Goal: Information Seeking & Learning: Compare options

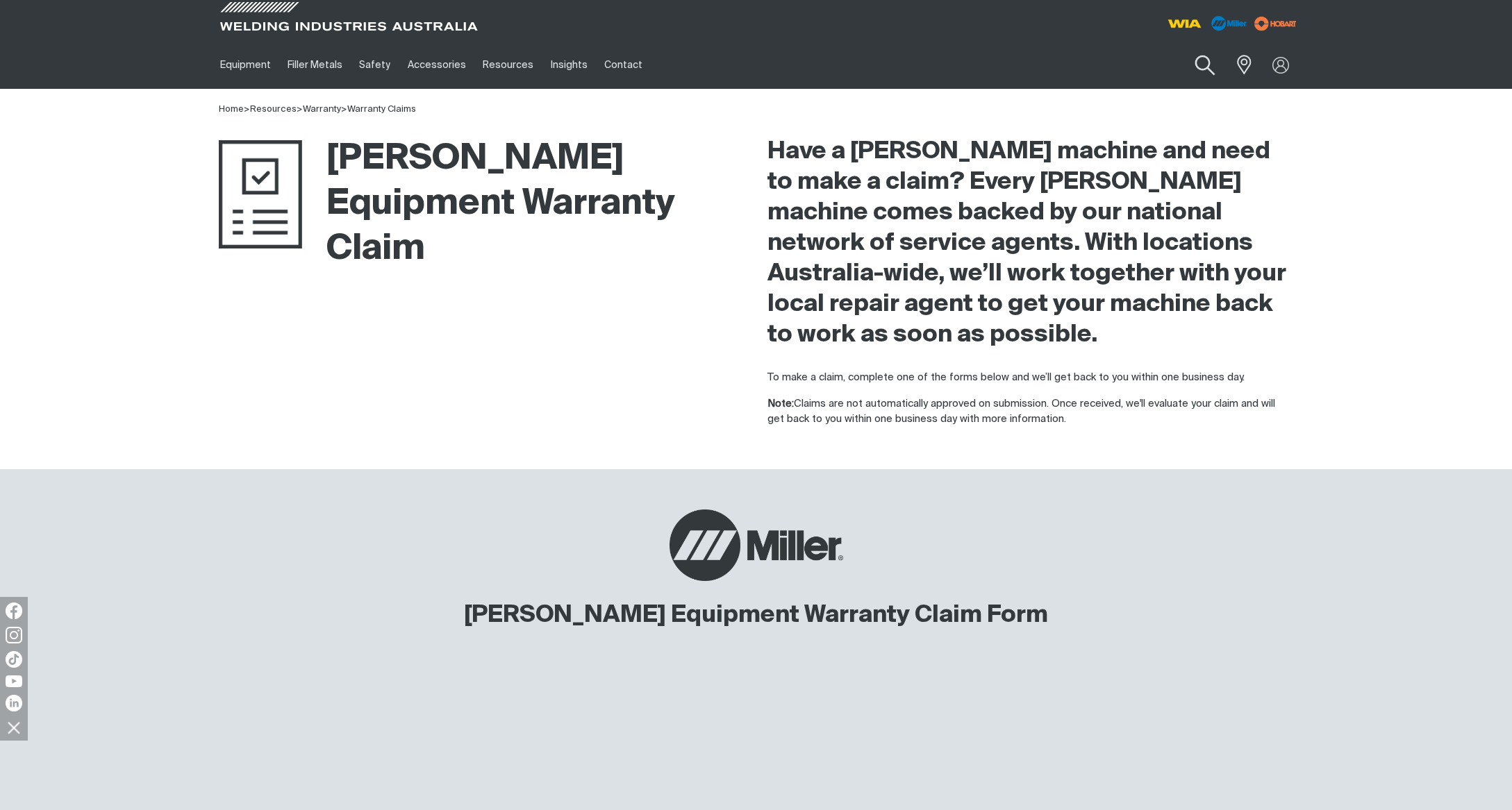
click at [1207, 65] on button "Search products" at bounding box center [1204, 66] width 56 height 40
click at [1060, 66] on input "Search" at bounding box center [1120, 64] width 214 height 31
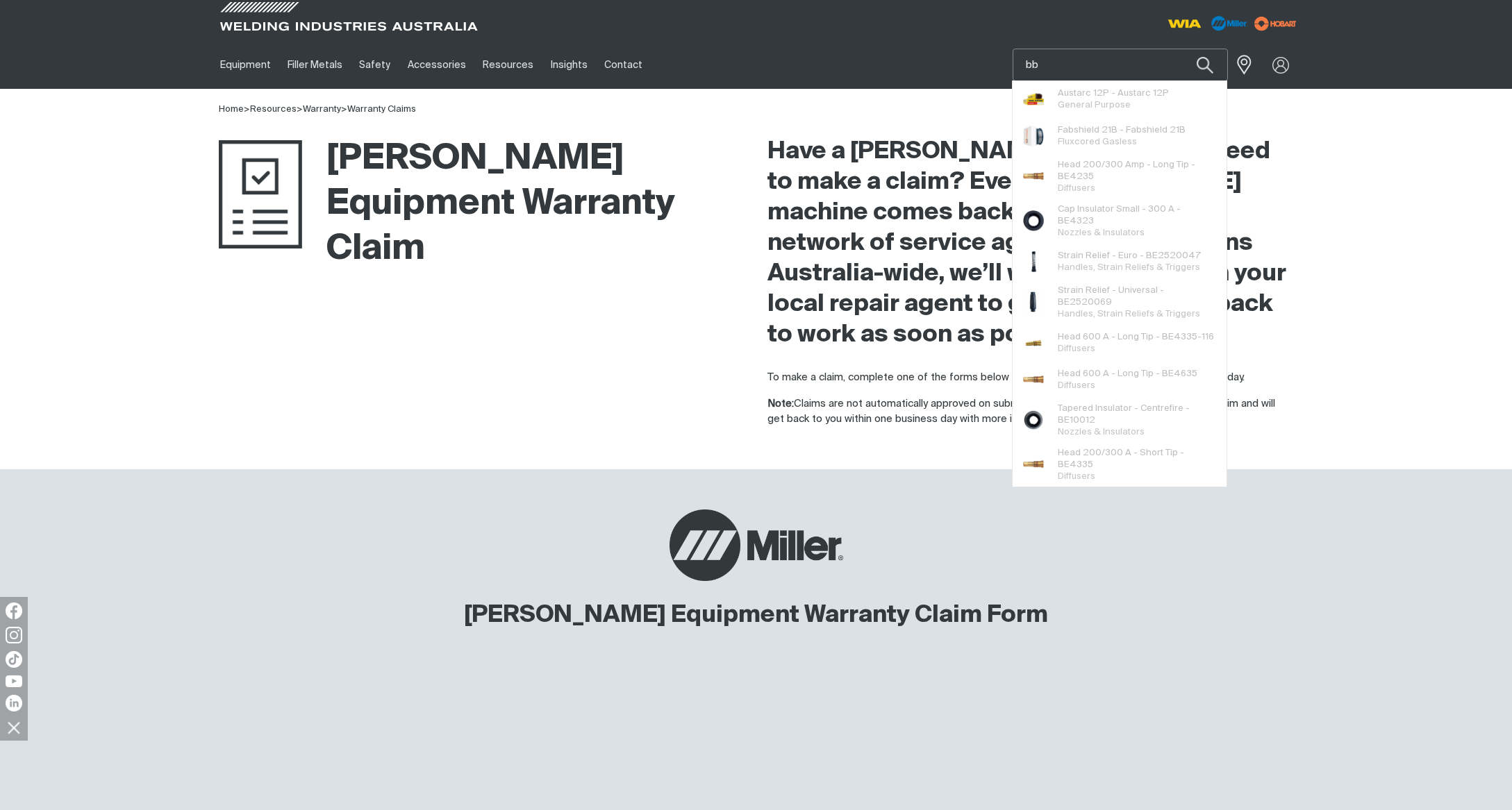
click at [1022, 63] on input "bb" at bounding box center [1120, 64] width 214 height 31
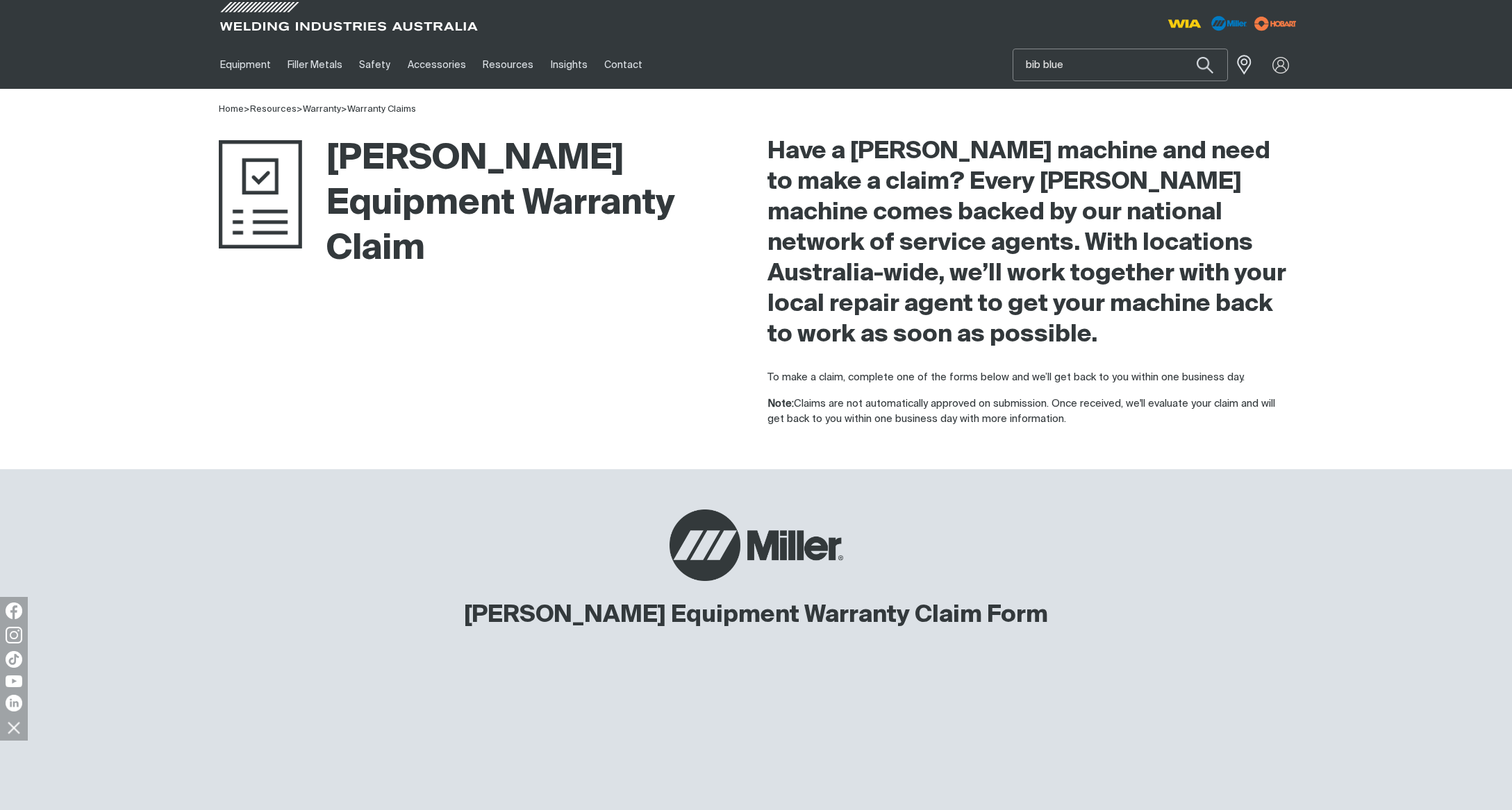
drag, startPoint x: 1032, startPoint y: 64, endPoint x: 998, endPoint y: 63, distance: 34.0
click at [1013, 63] on input "bib blue" at bounding box center [1120, 64] width 214 height 31
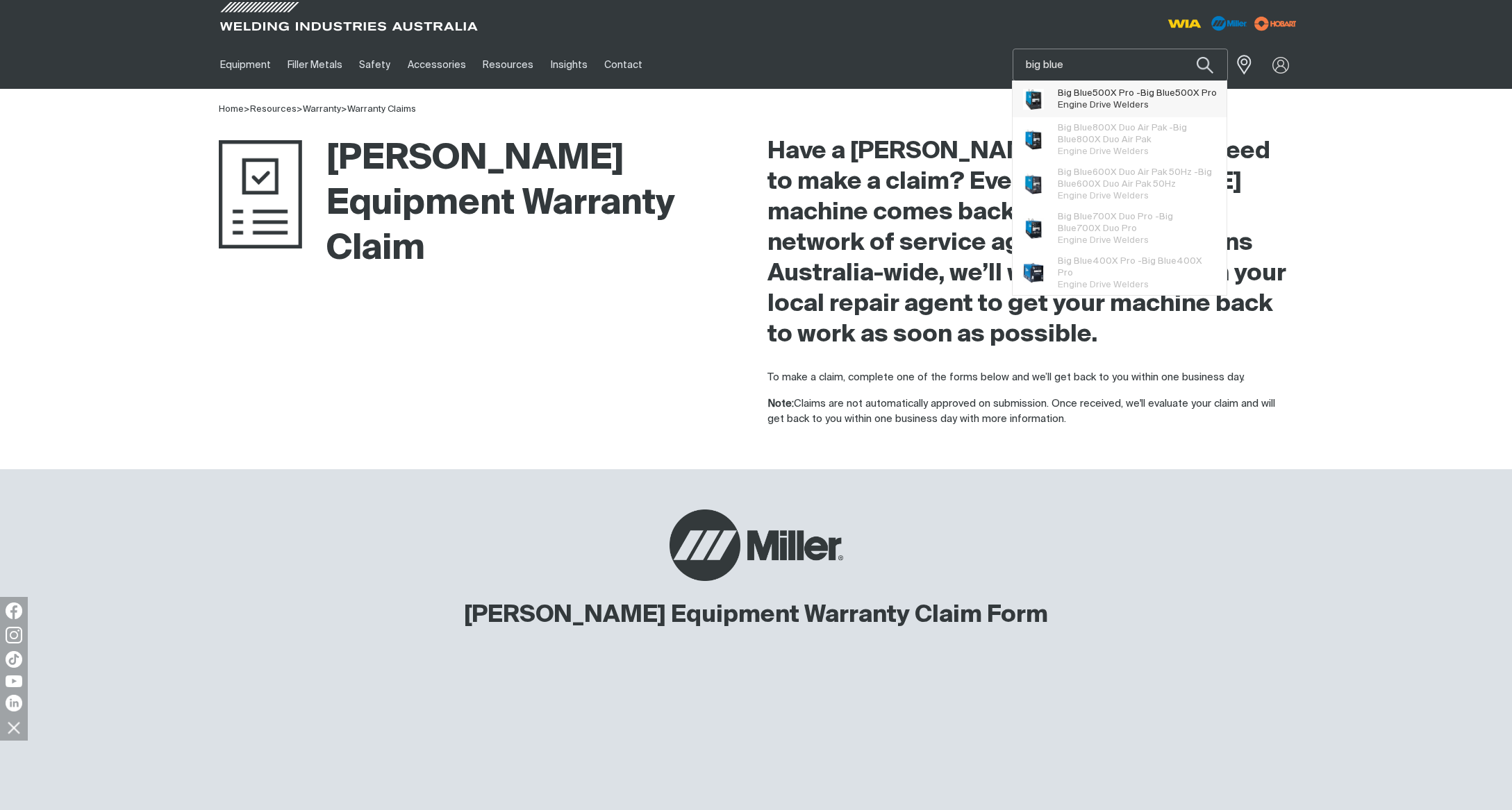
type input "big blue"
click at [1127, 99] on span "Big Blue 500X Pro - Big Blue 500X Pro" at bounding box center [1137, 93] width 159 height 12
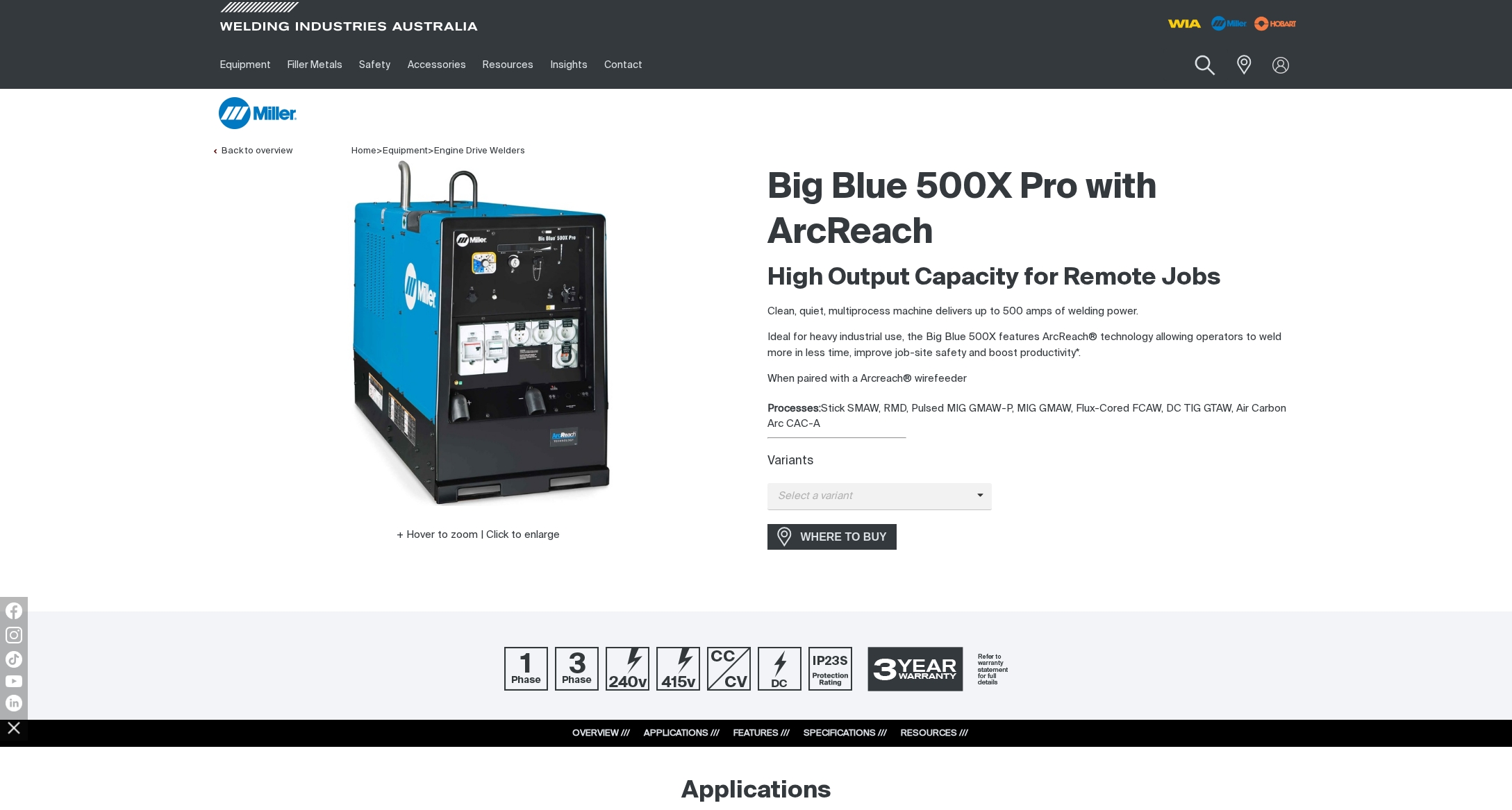
click at [1206, 62] on button "Search products" at bounding box center [1204, 66] width 56 height 40
click at [1078, 58] on input "Search" at bounding box center [1120, 64] width 214 height 31
type input "bobcat"
click at [1101, 94] on span "Bobcat 265X ArcReach - MR907826005-1" at bounding box center [1137, 97] width 159 height 24
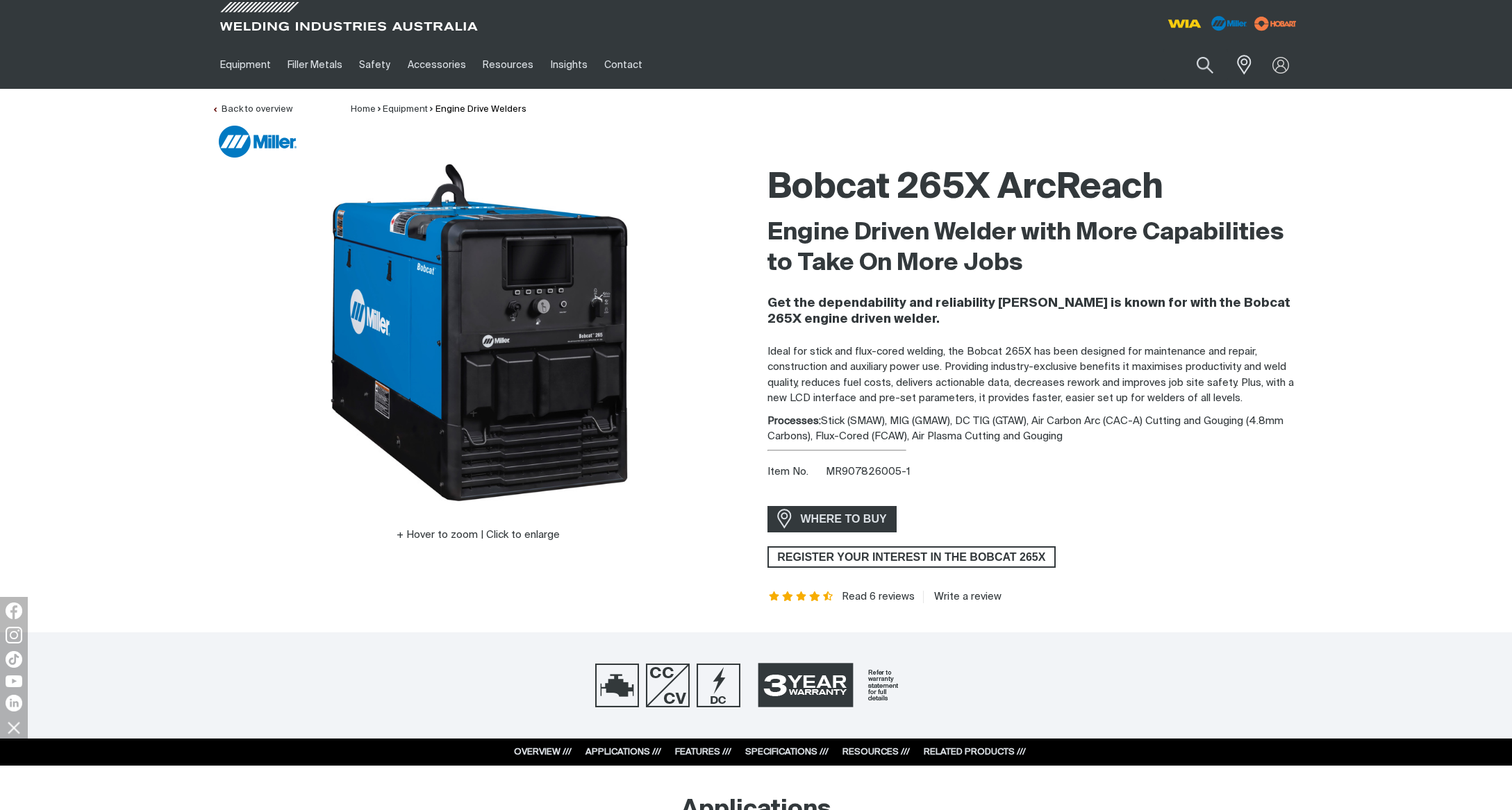
scroll to position [7, 0]
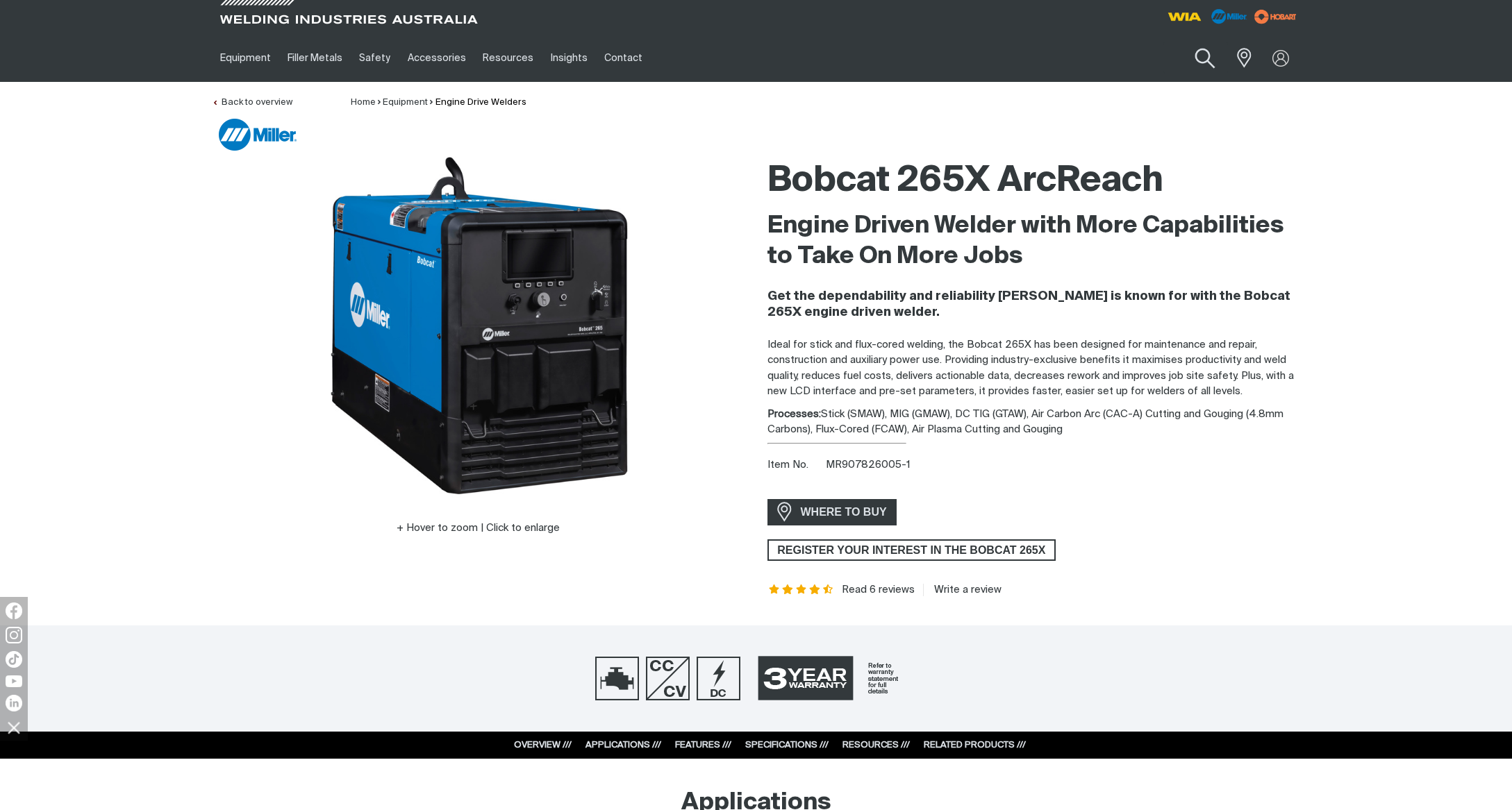
click at [1204, 59] on button "Search products" at bounding box center [1204, 59] width 56 height 40
click at [1104, 59] on input "Search" at bounding box center [1120, 57] width 214 height 31
type input "600X"
click at [1129, 92] on span "Big Blue 600X Duo Air Pak 50Hz - Big Blue 600X Duo Air Pak 50Hz" at bounding box center [1137, 90] width 159 height 24
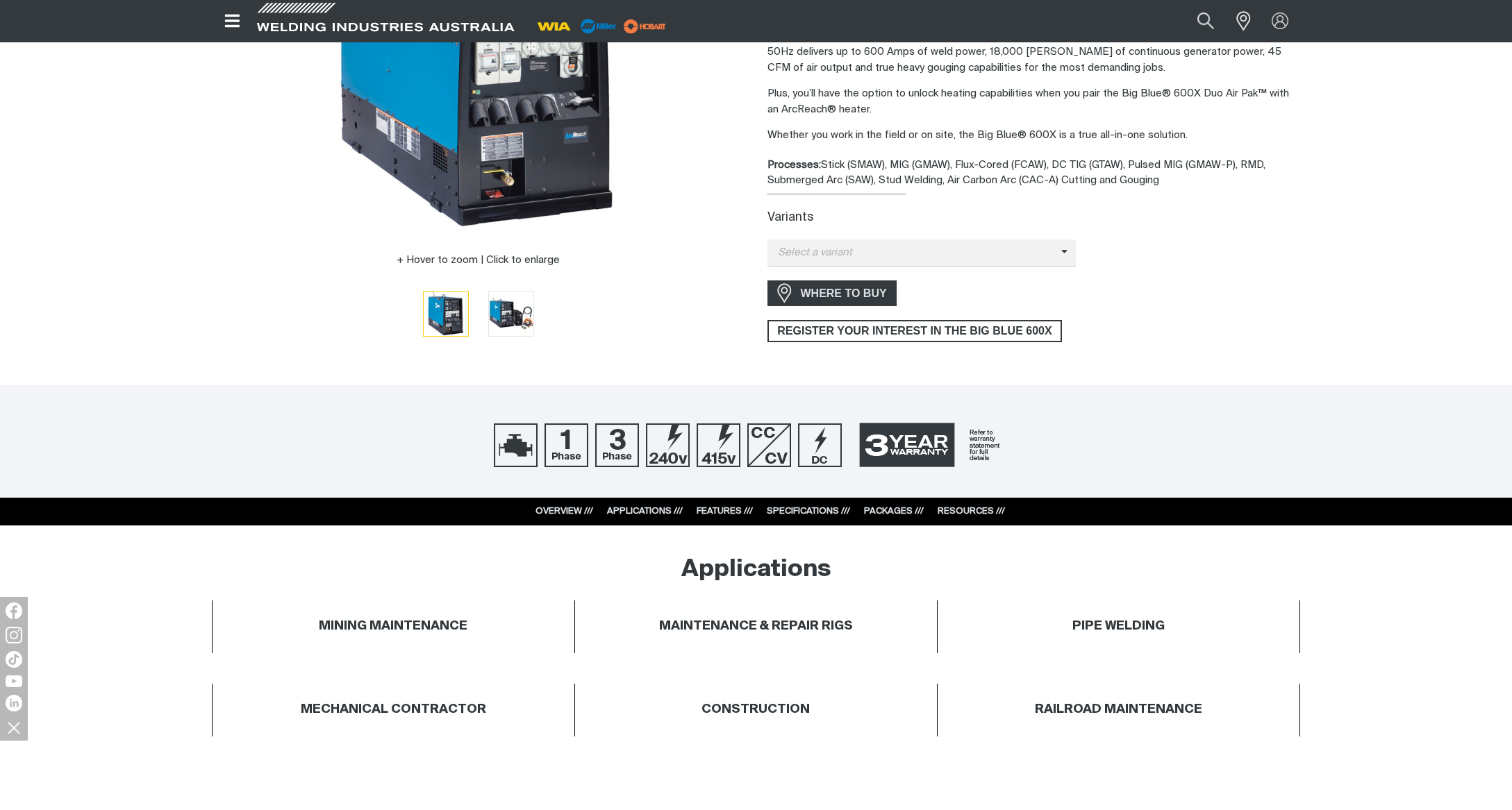
scroll to position [277, 0]
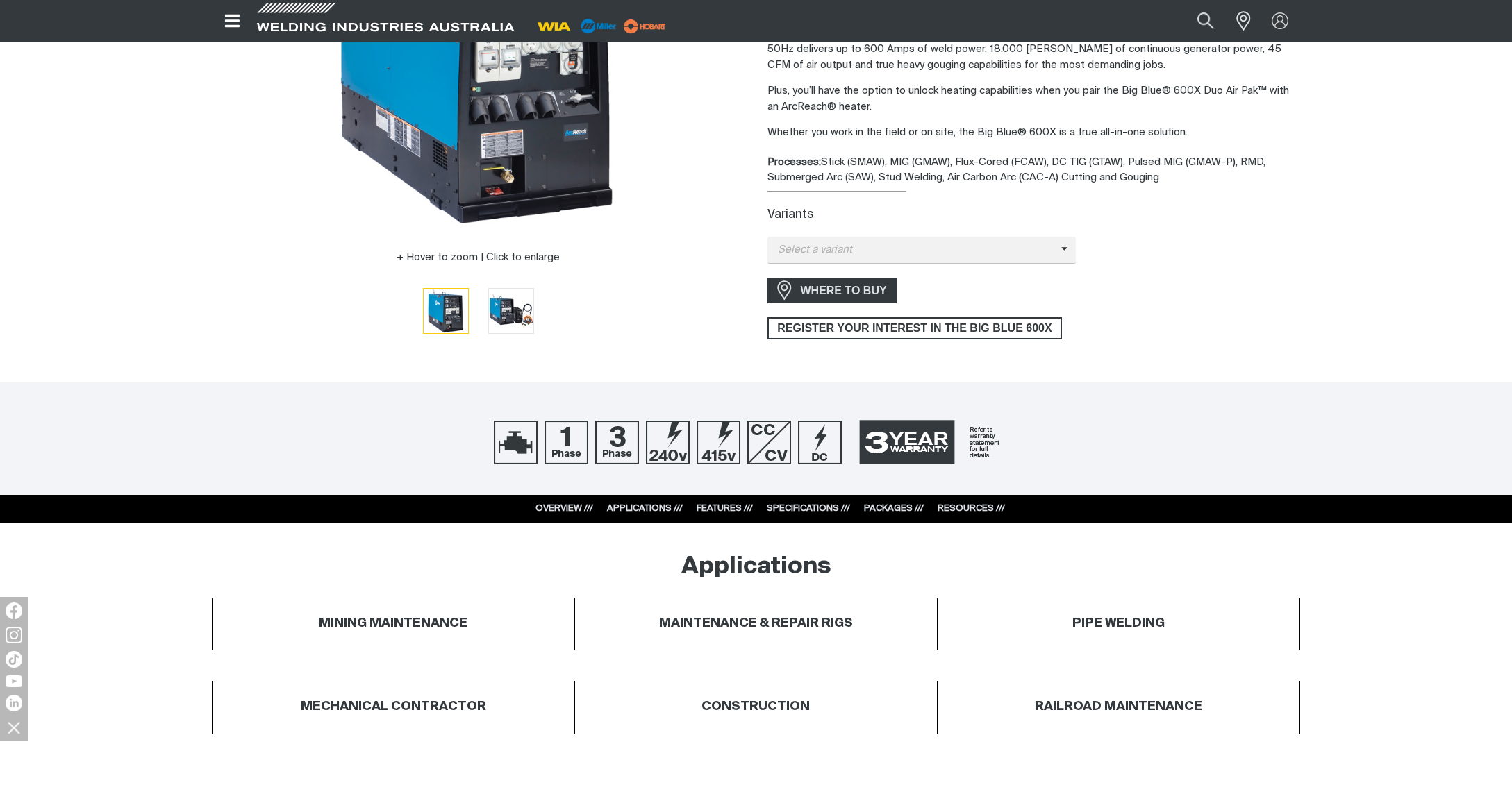
click at [893, 507] on link "PACKAGES ///" at bounding box center [894, 508] width 59 height 9
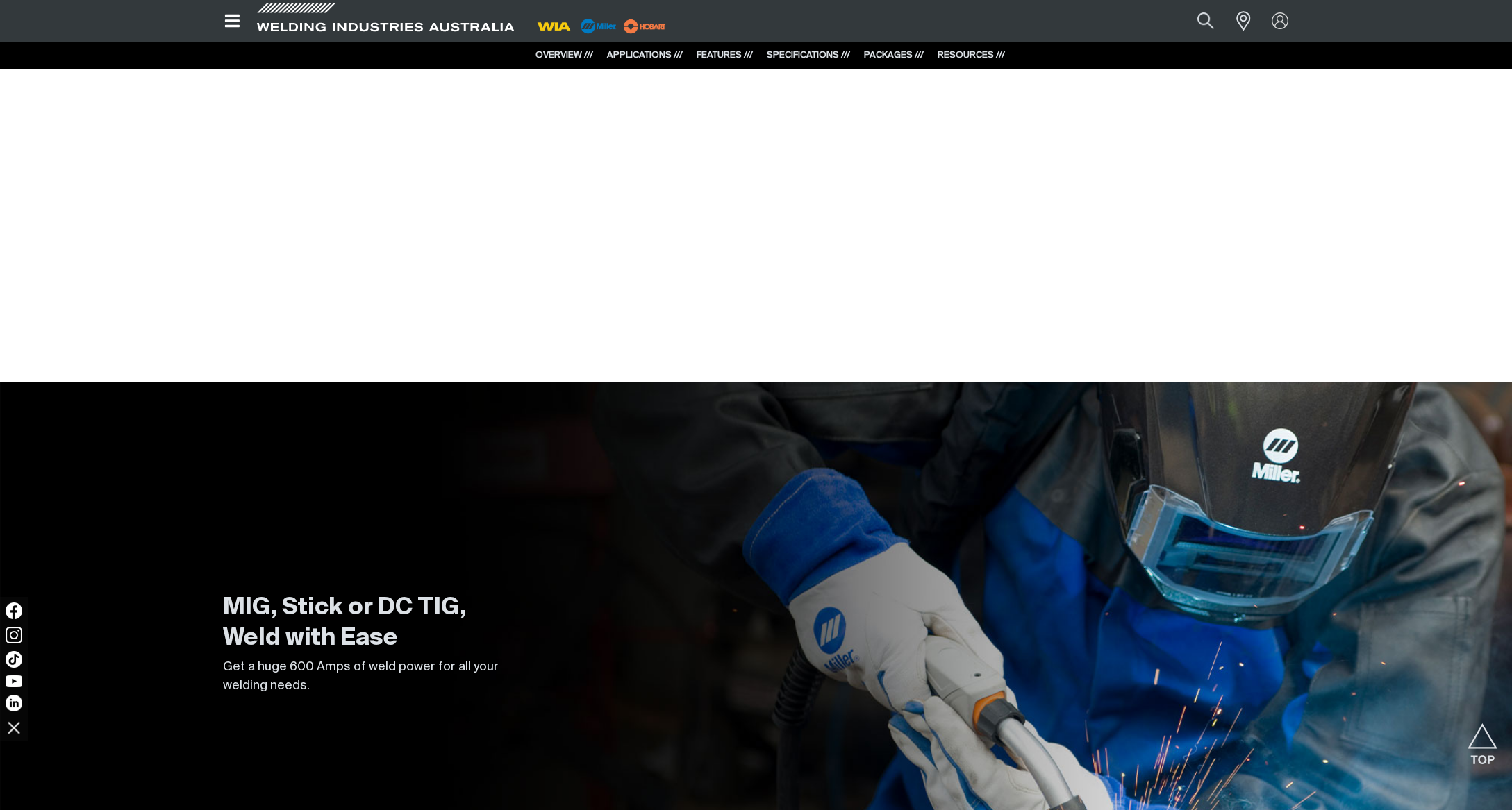
scroll to position [734, 0]
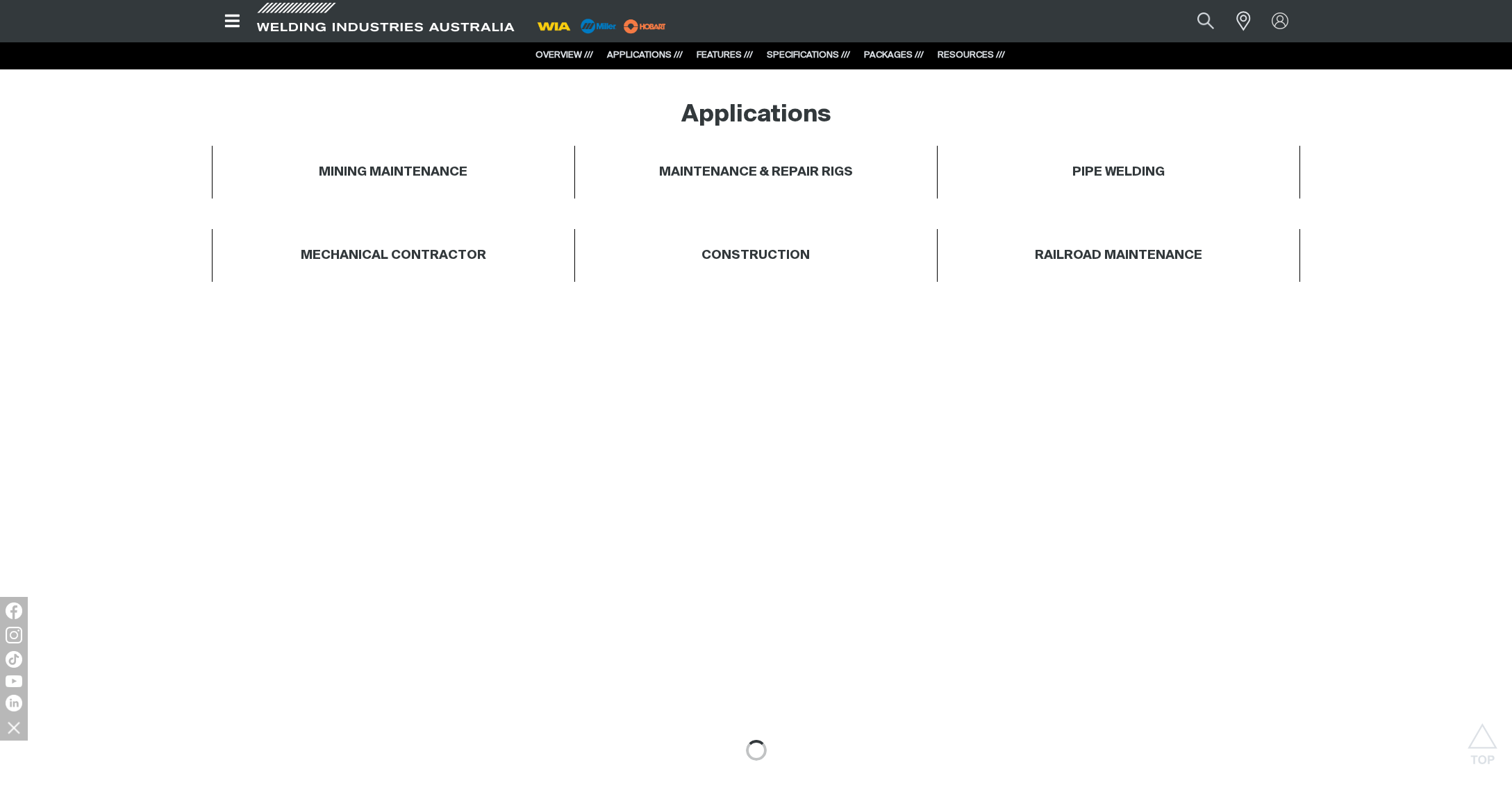
click at [806, 57] on link "SPECIFICATIONS ///" at bounding box center [808, 55] width 83 height 9
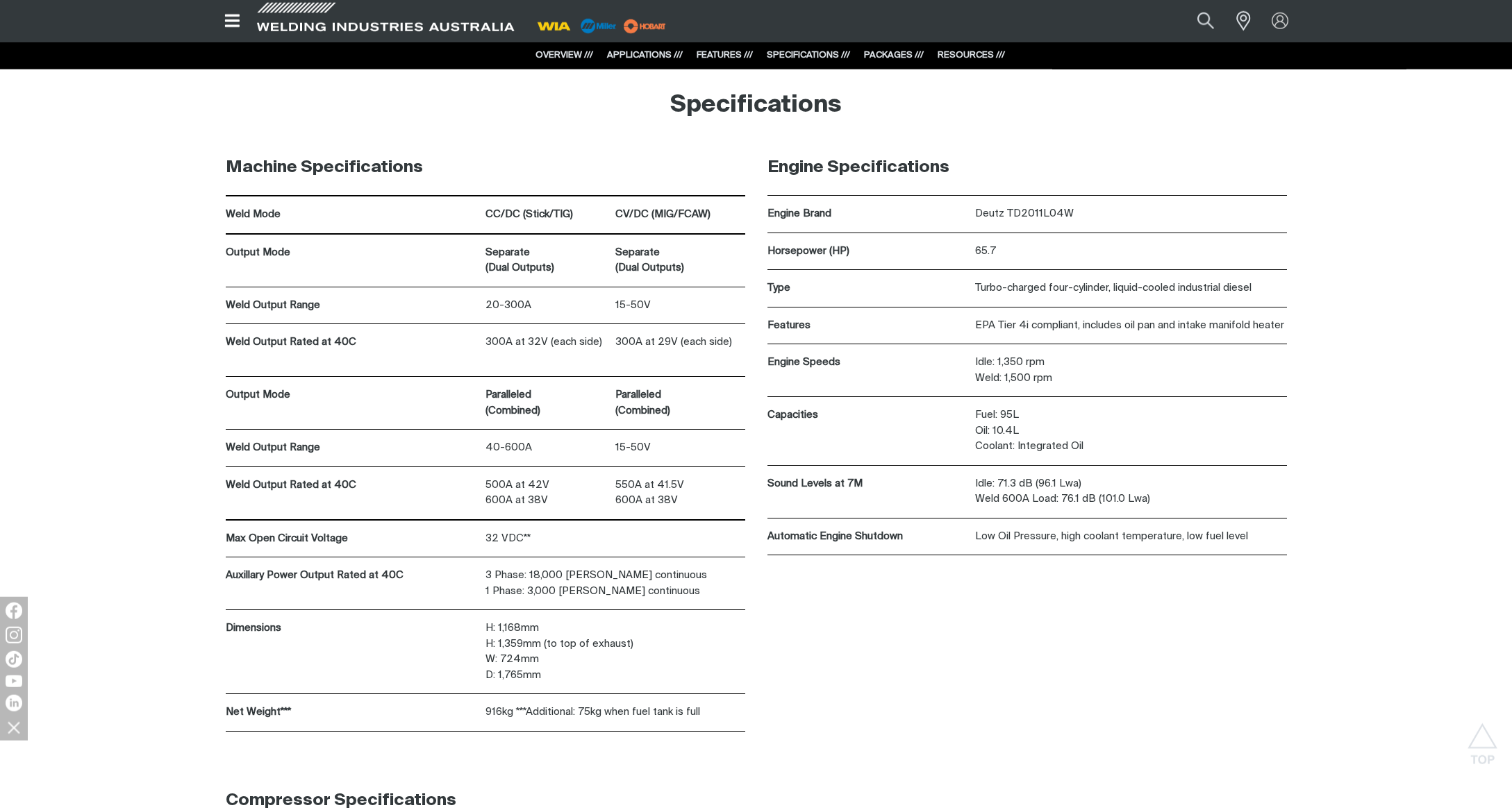
scroll to position [6082, 0]
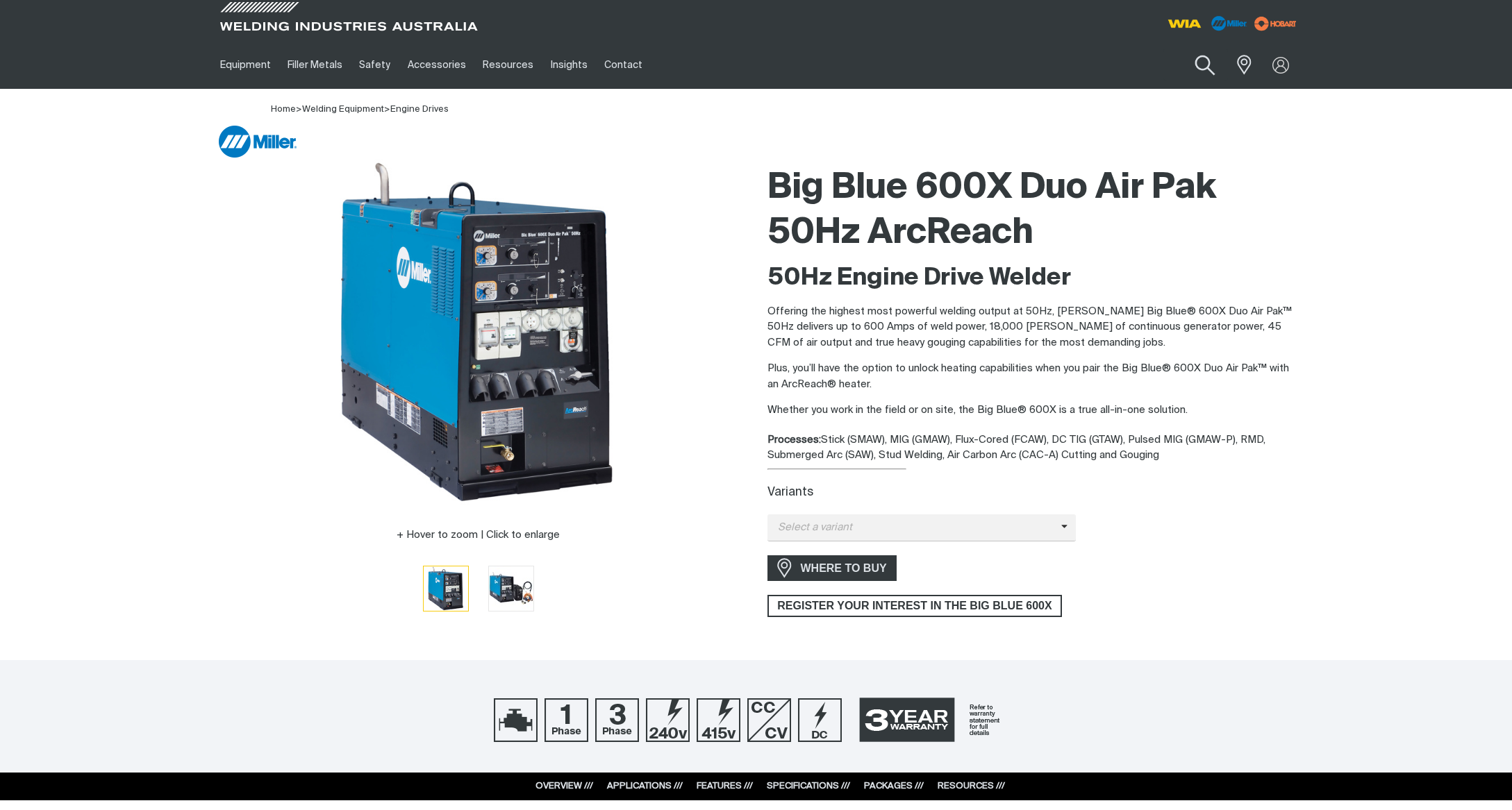
click at [1206, 61] on button "Search products" at bounding box center [1204, 66] width 56 height 40
click at [1139, 69] on input "Search" at bounding box center [1120, 64] width 214 height 31
click at [1045, 64] on input "archreach" at bounding box center [1120, 64] width 214 height 31
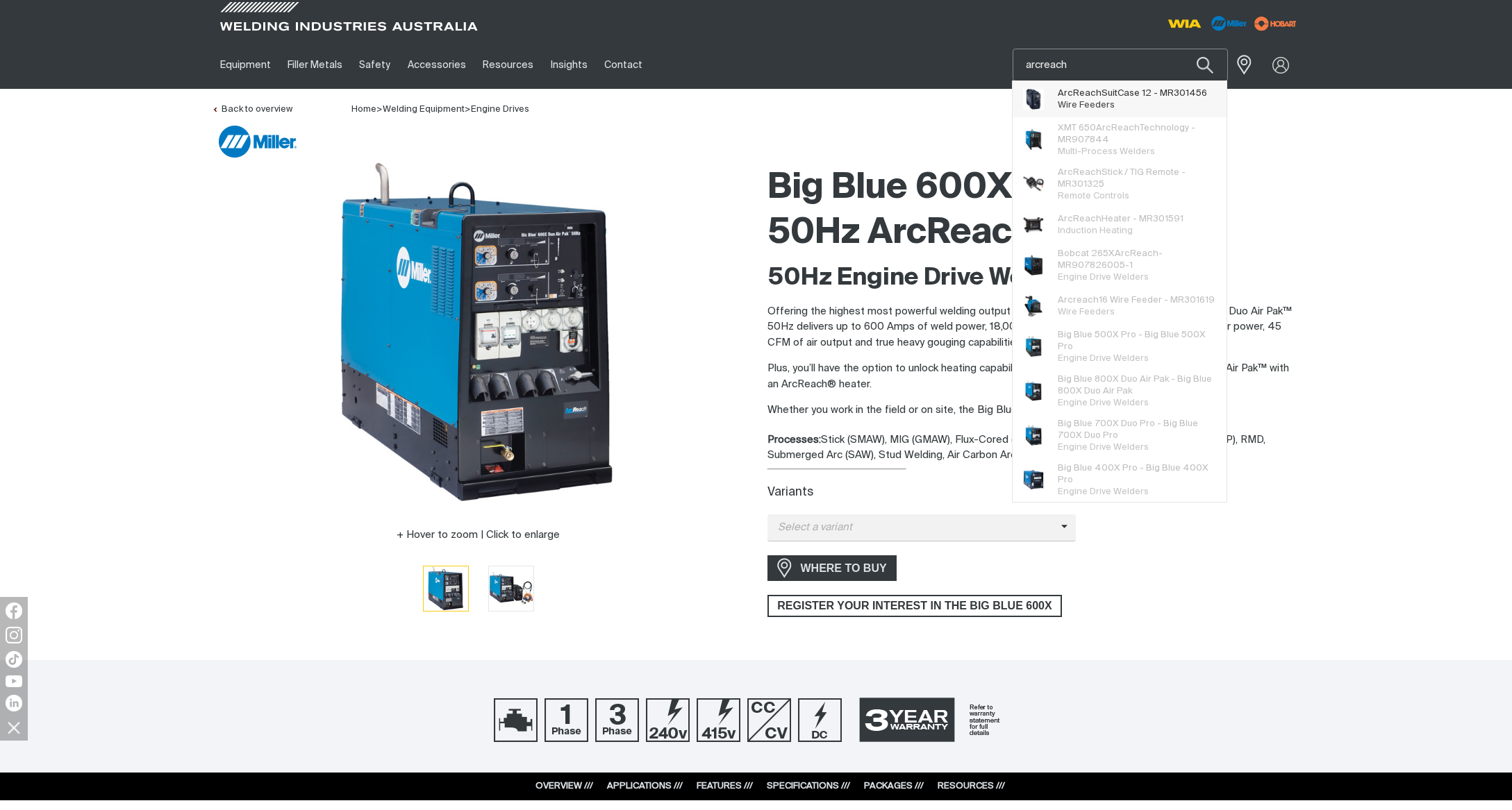
type input "arcreach"
click at [1125, 96] on span "ArcReach SuitCase 12 - MR301456" at bounding box center [1132, 93] width 149 height 12
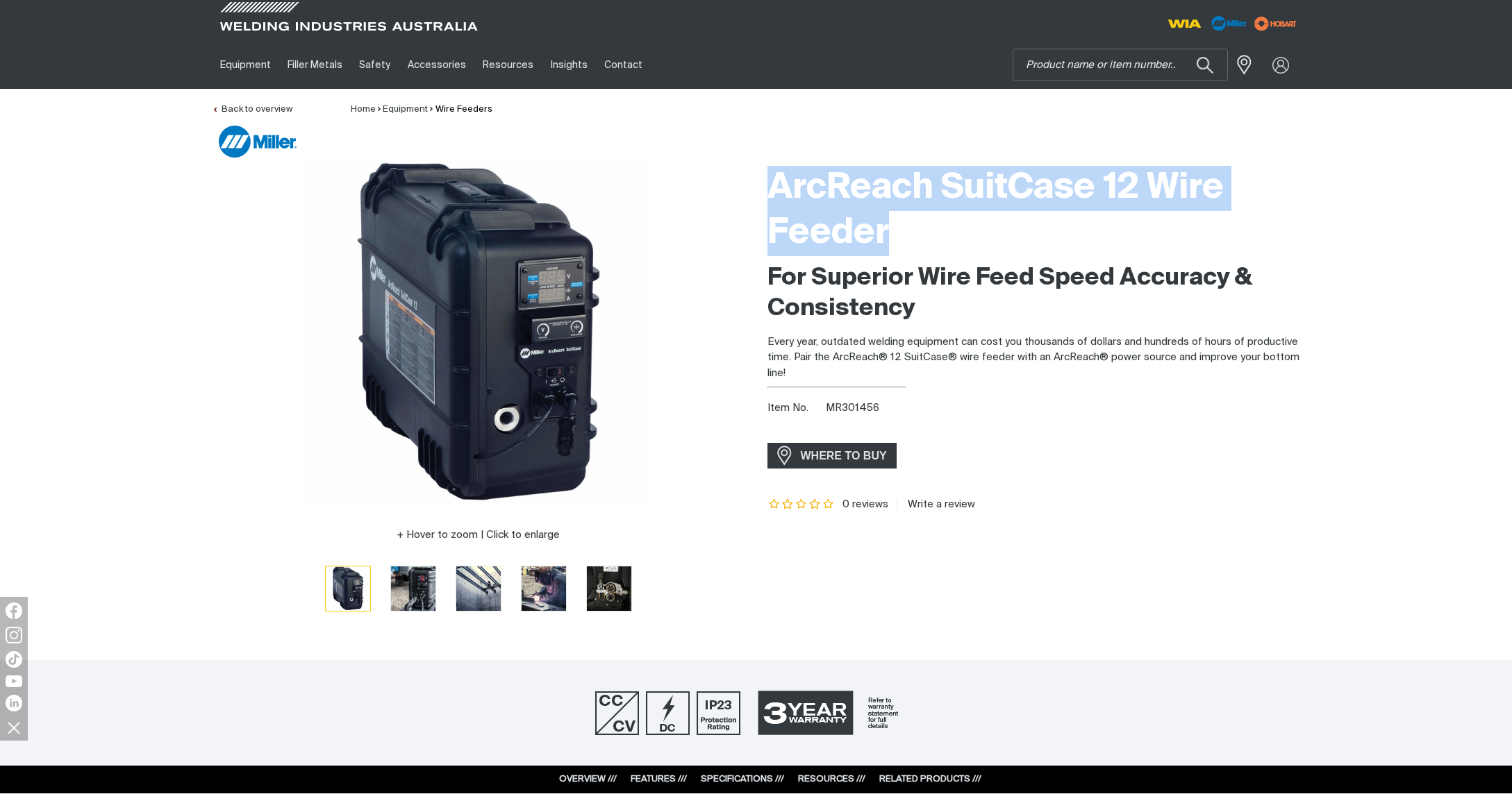
drag, startPoint x: 888, startPoint y: 232, endPoint x: 756, endPoint y: 194, distance: 137.4
click at [756, 194] on div "ArcReach SuitCase 12 Wire Feeder For Superior Wire Feed Speed Accuracy & Consis…" at bounding box center [1034, 395] width 556 height 472
copy h1 "ArcReach SuitCase 12 Wire Feeder"
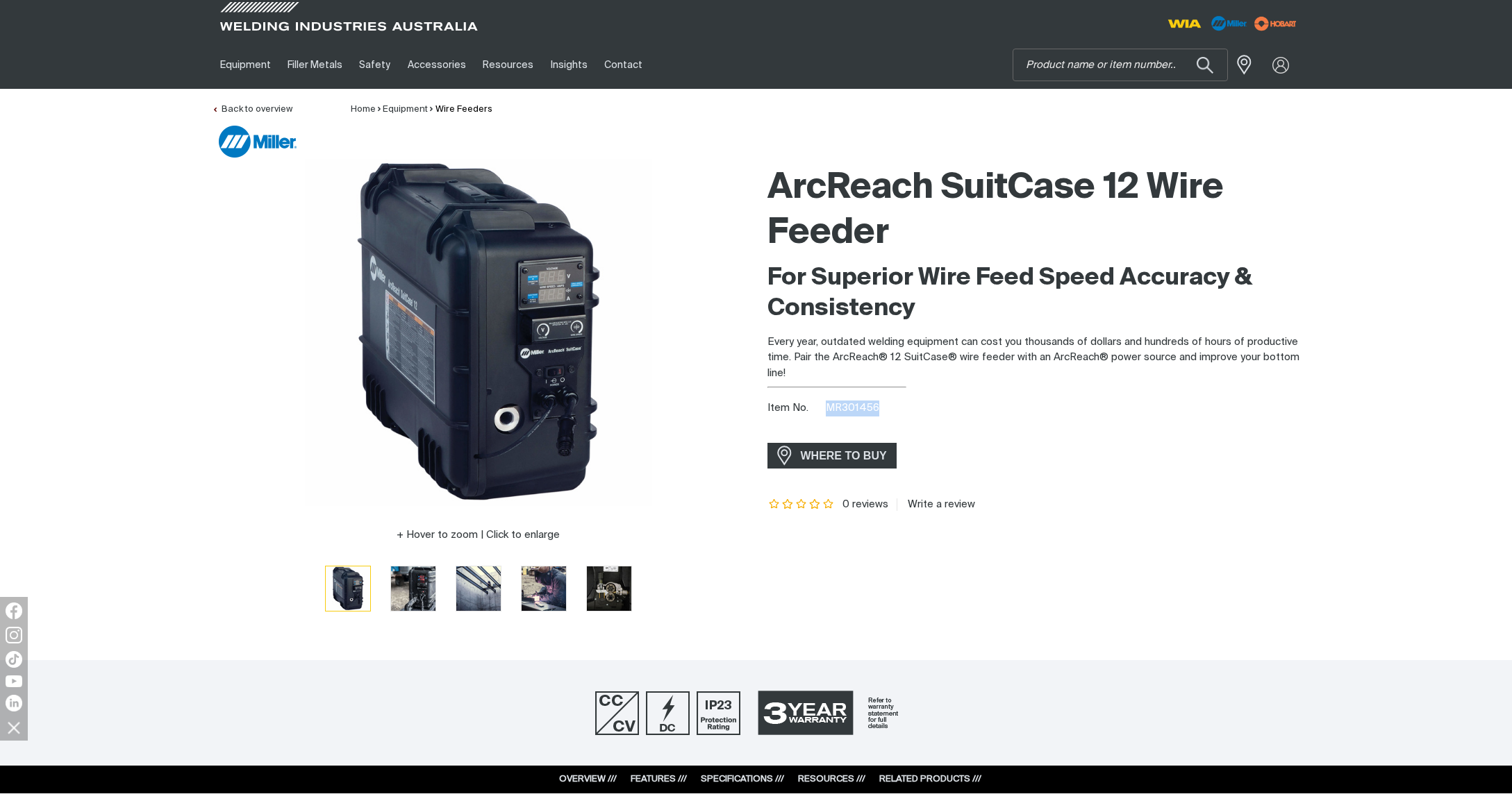
drag, startPoint x: 878, startPoint y: 411, endPoint x: 826, endPoint y: 411, distance: 52.0
click at [827, 411] on div "Item No. MR301456" at bounding box center [1034, 408] width 534 height 16
copy span "MR301456"
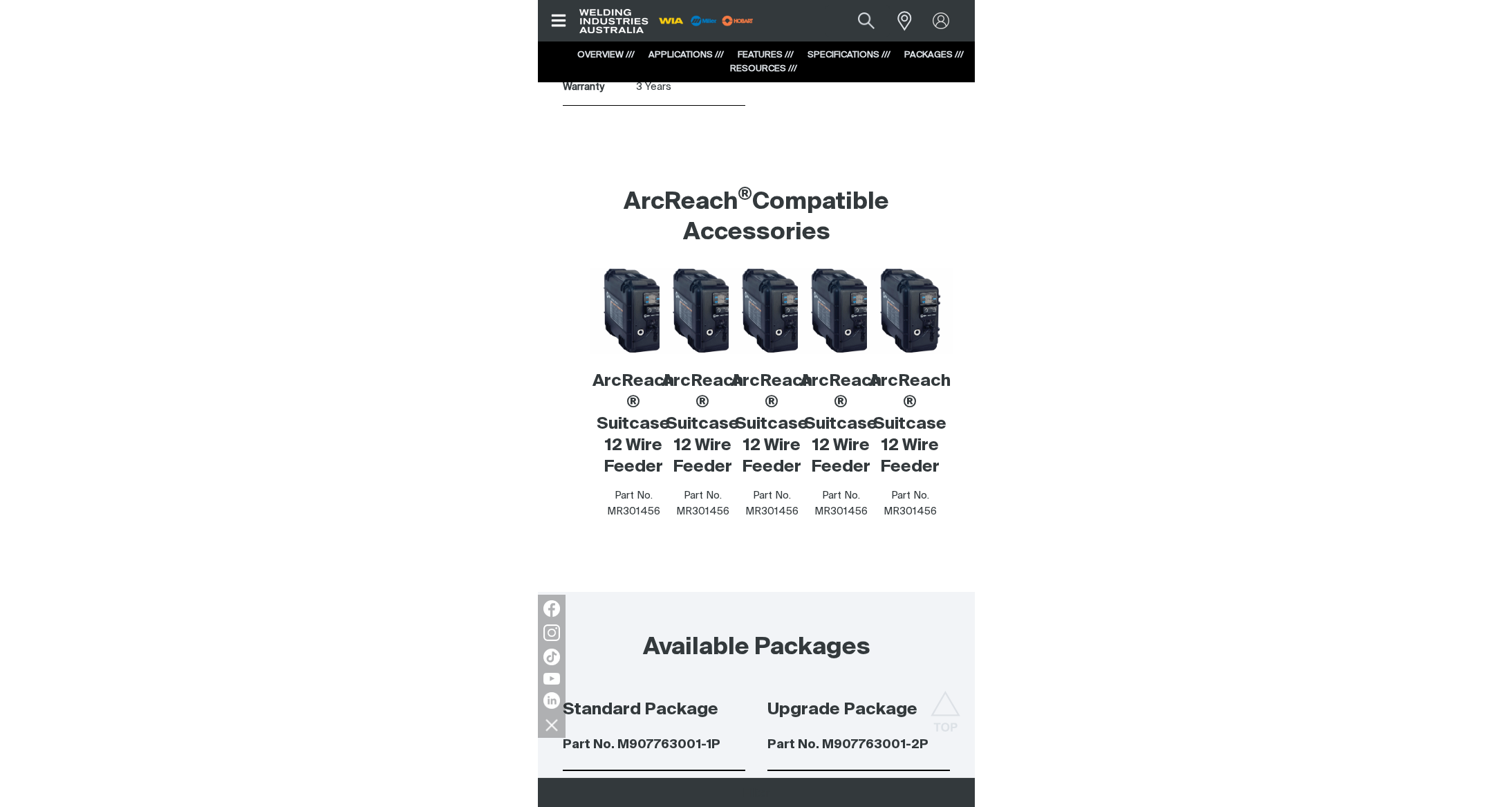
scroll to position [6424, 0]
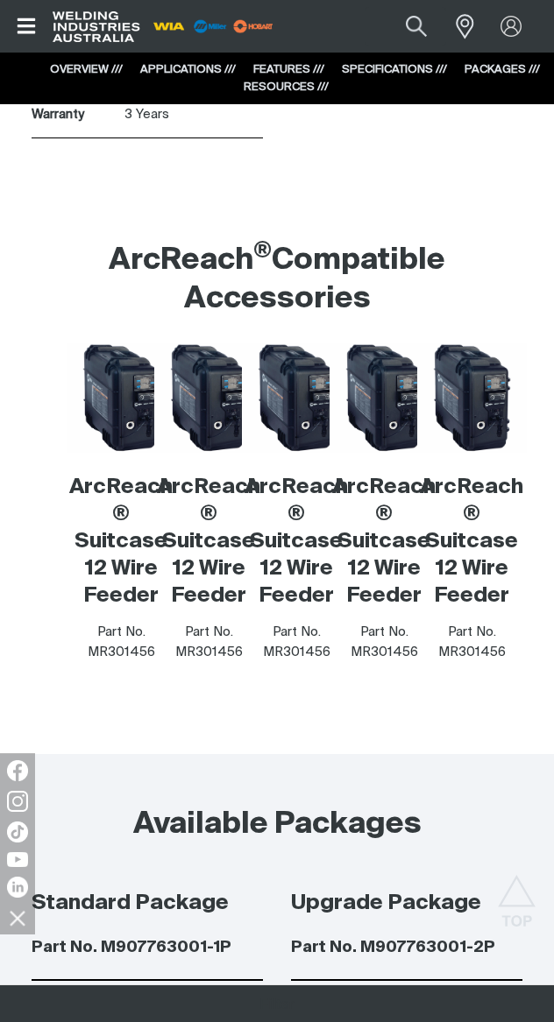
drag, startPoint x: 550, startPoint y: 420, endPoint x: 1342, endPoint y: 456, distance: 792.8
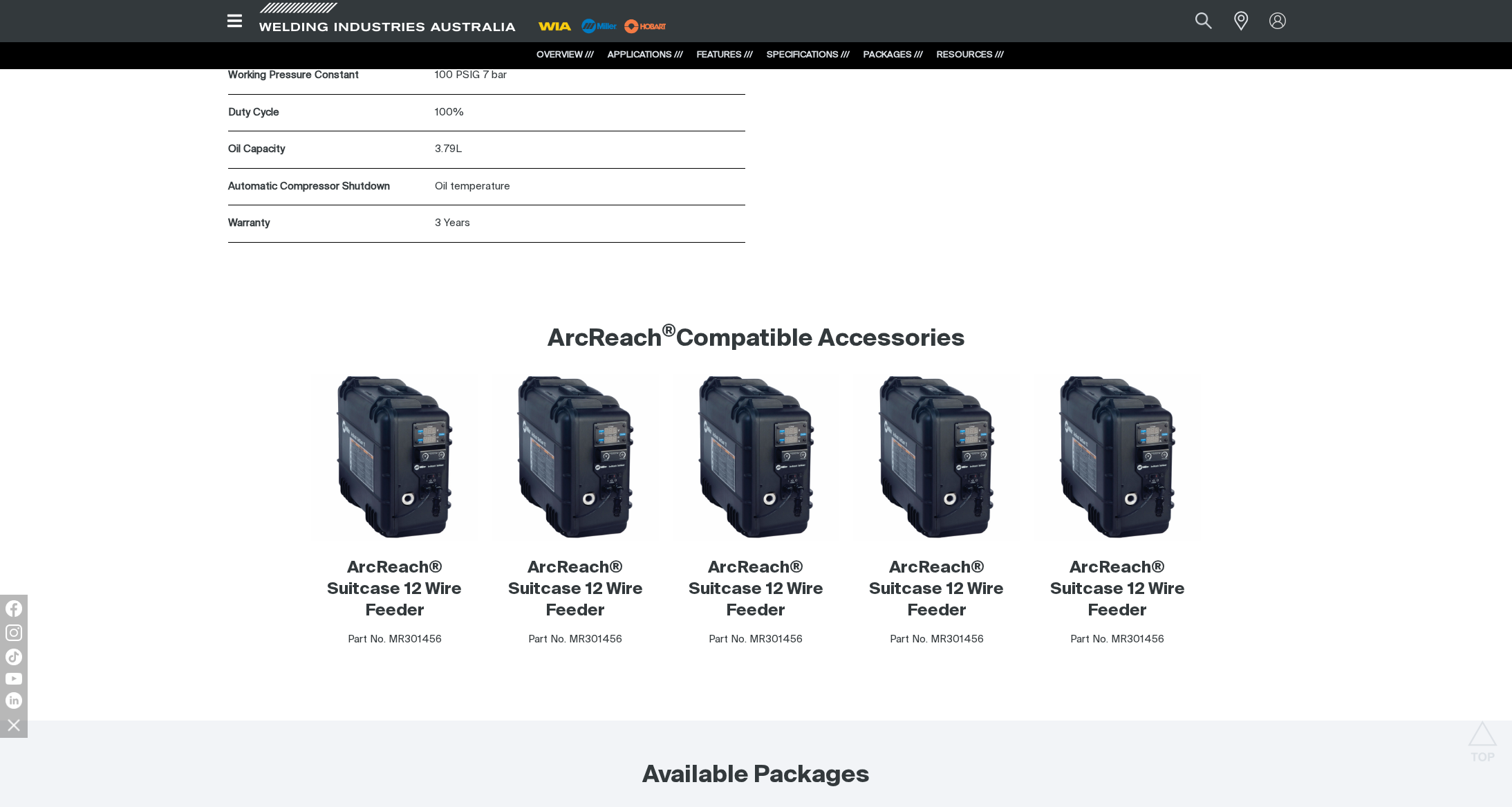
scroll to position [7035, 0]
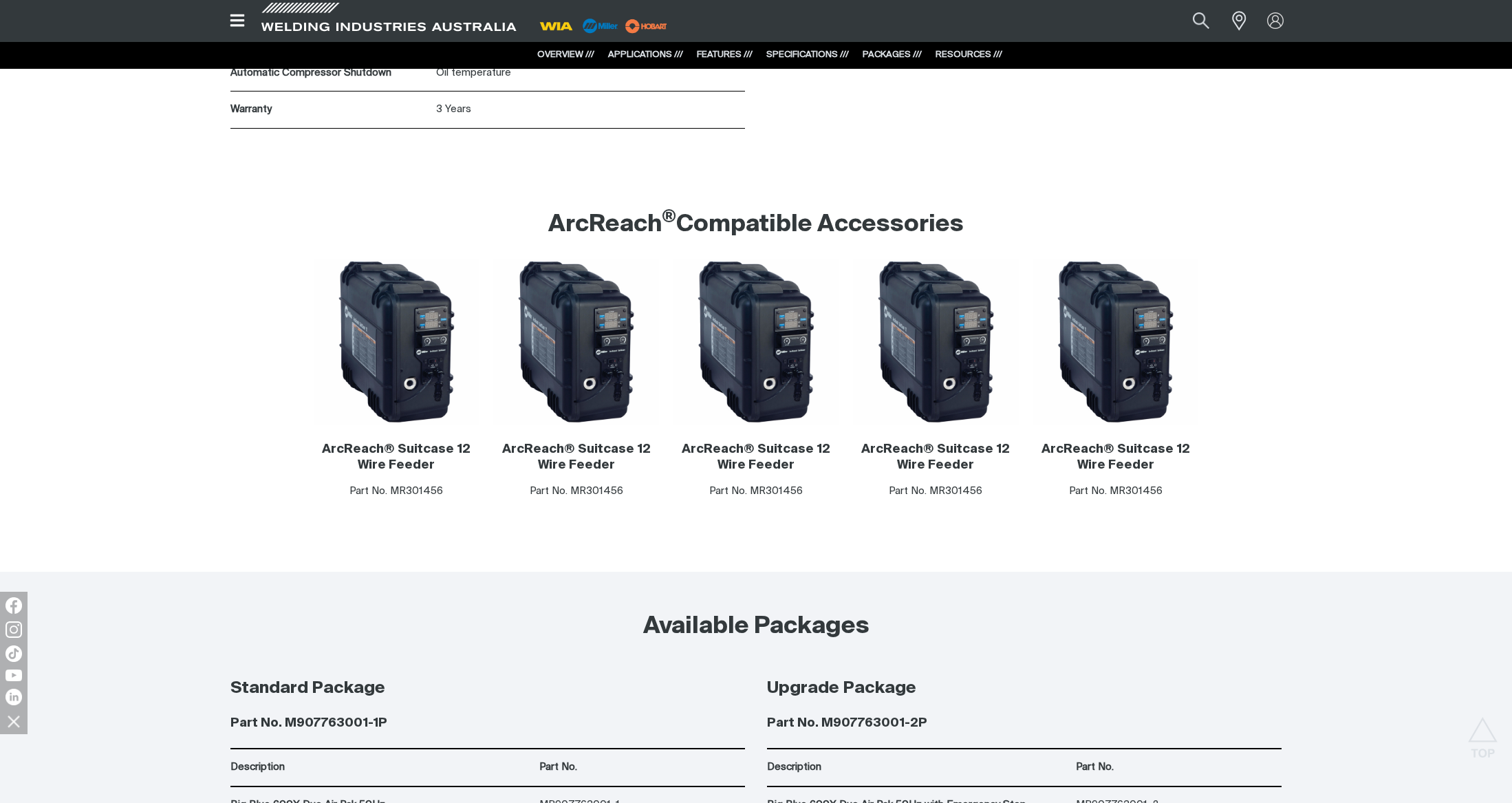
scroll to position [7023, 0]
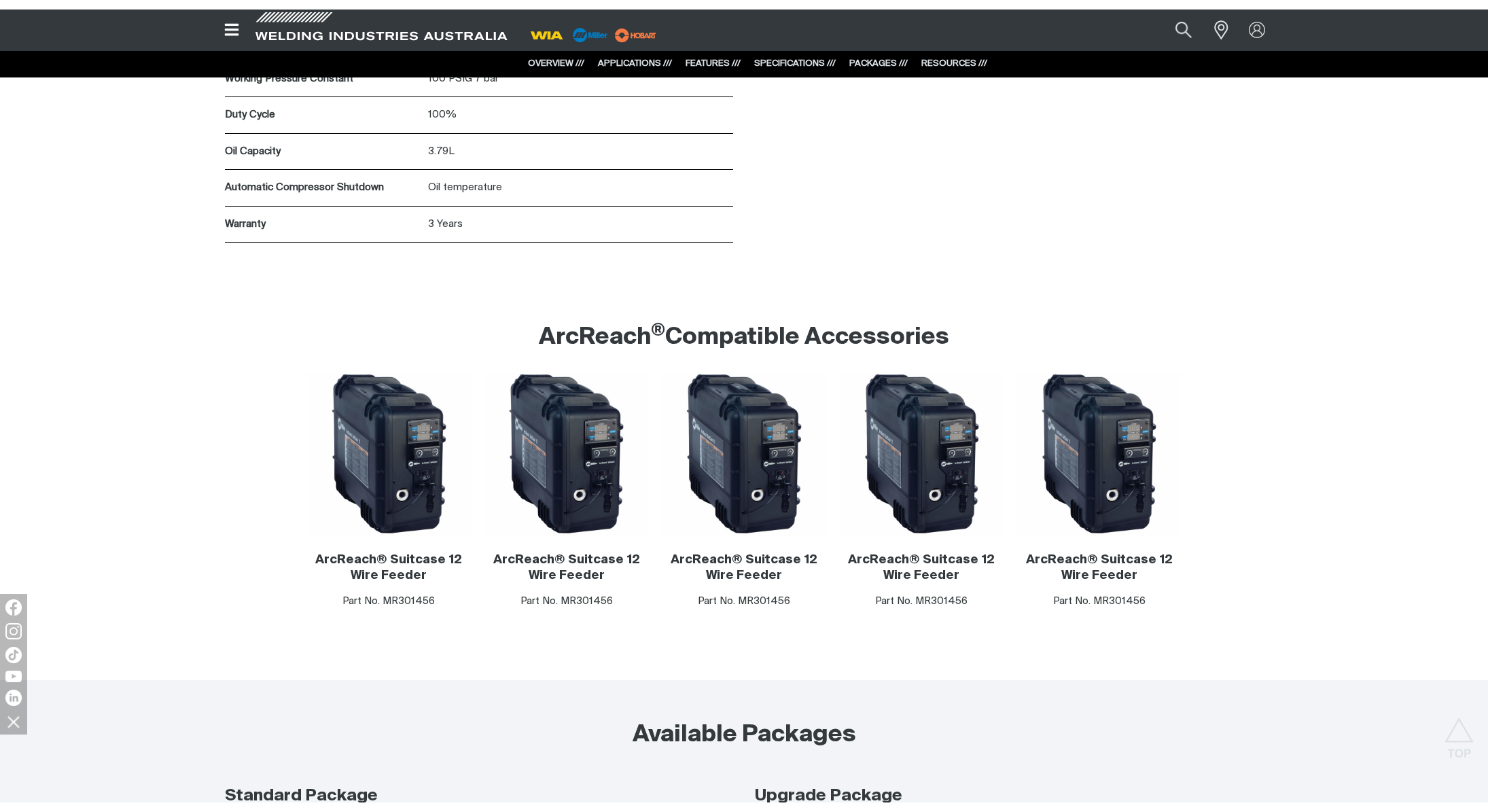
scroll to position [6778, 0]
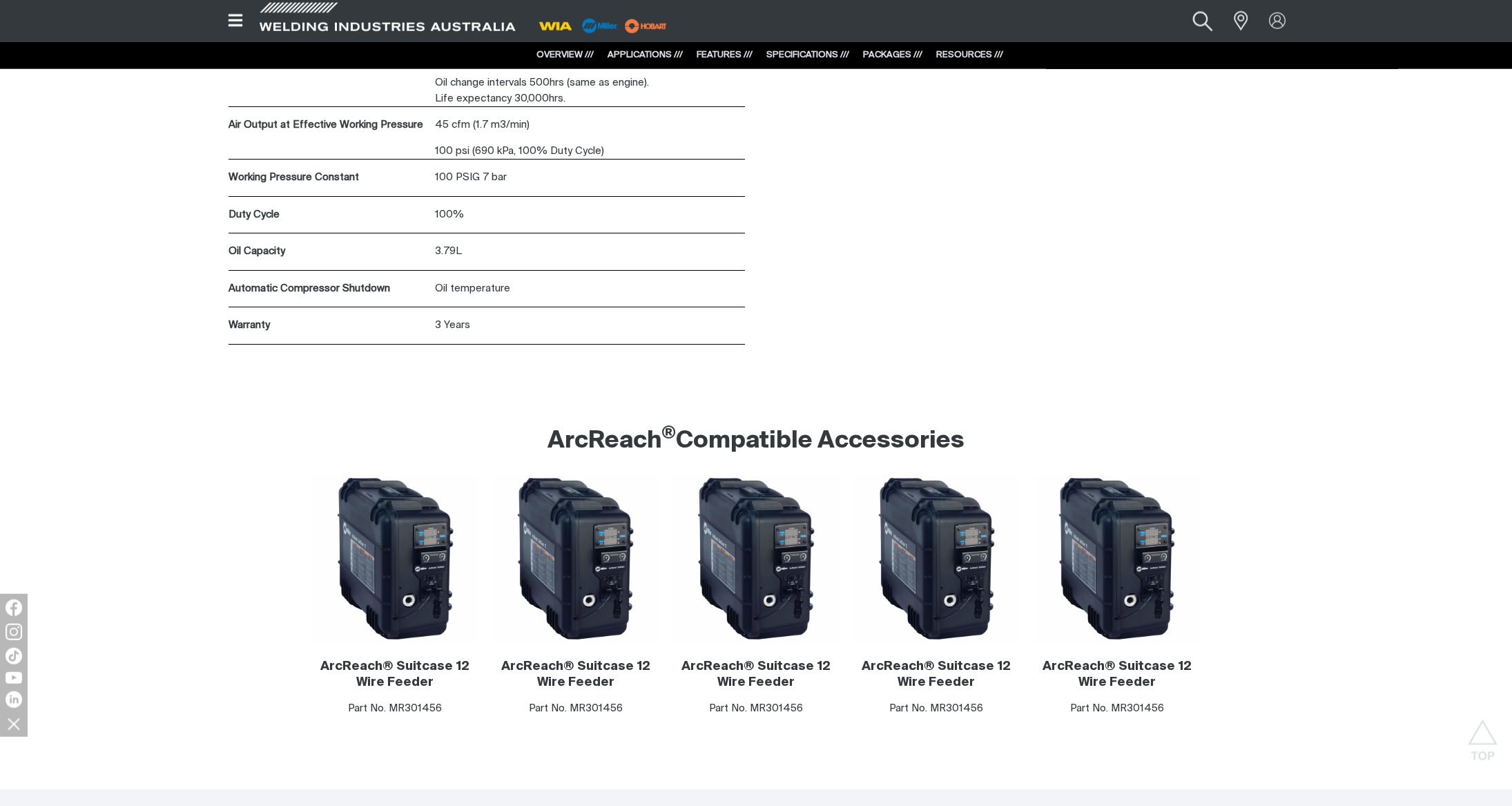
scroll to position [6890, 0]
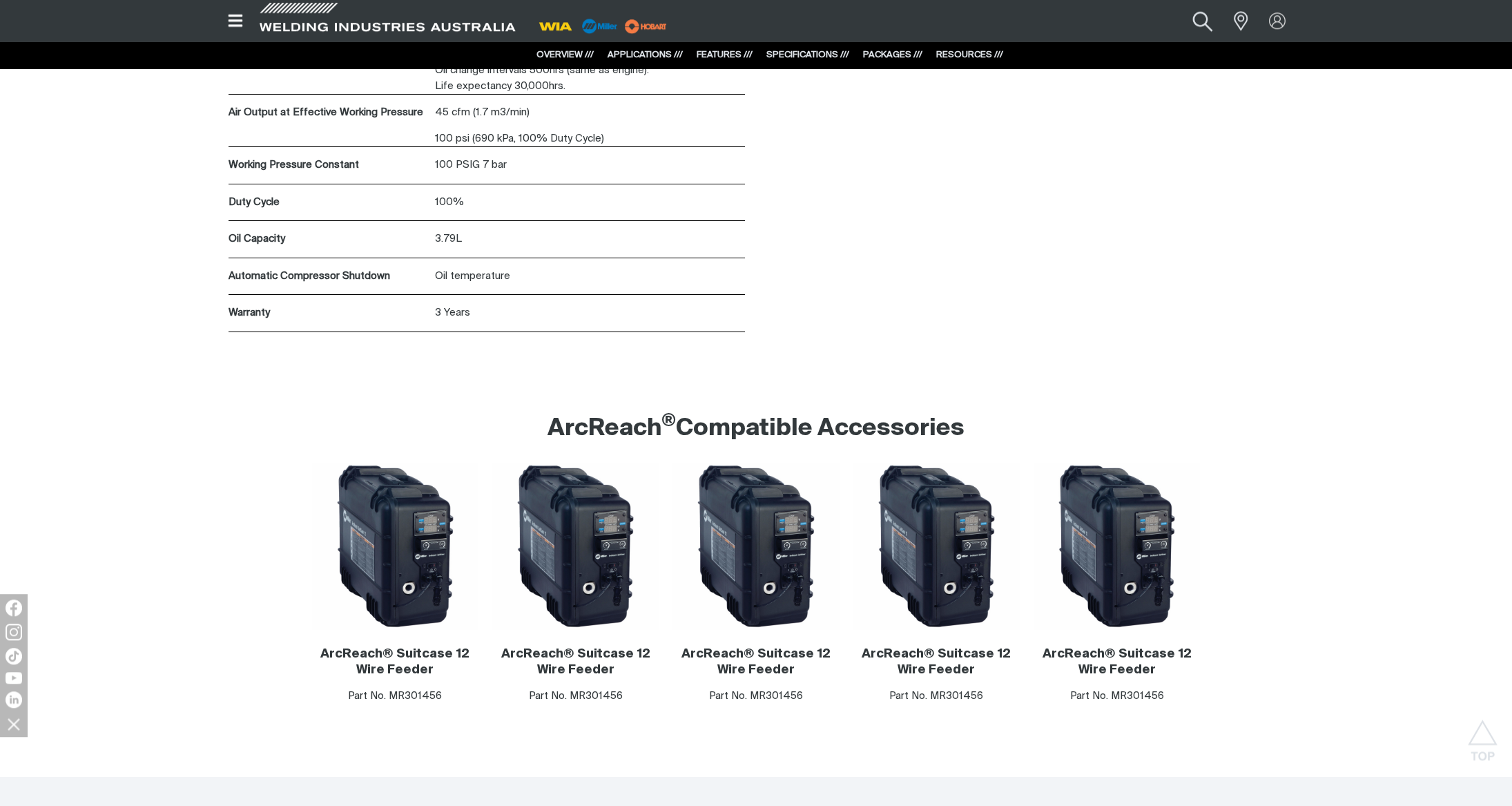
click at [1205, 24] on button "Search products" at bounding box center [1203, 21] width 56 height 37
click at [1045, 21] on input "Search" at bounding box center [1119, 21] width 213 height 30
type input "arcreach 16"
click at [1140, 49] on span "Arcreach 16 Wire Feeder - MR301619" at bounding box center [1134, 47] width 156 height 12
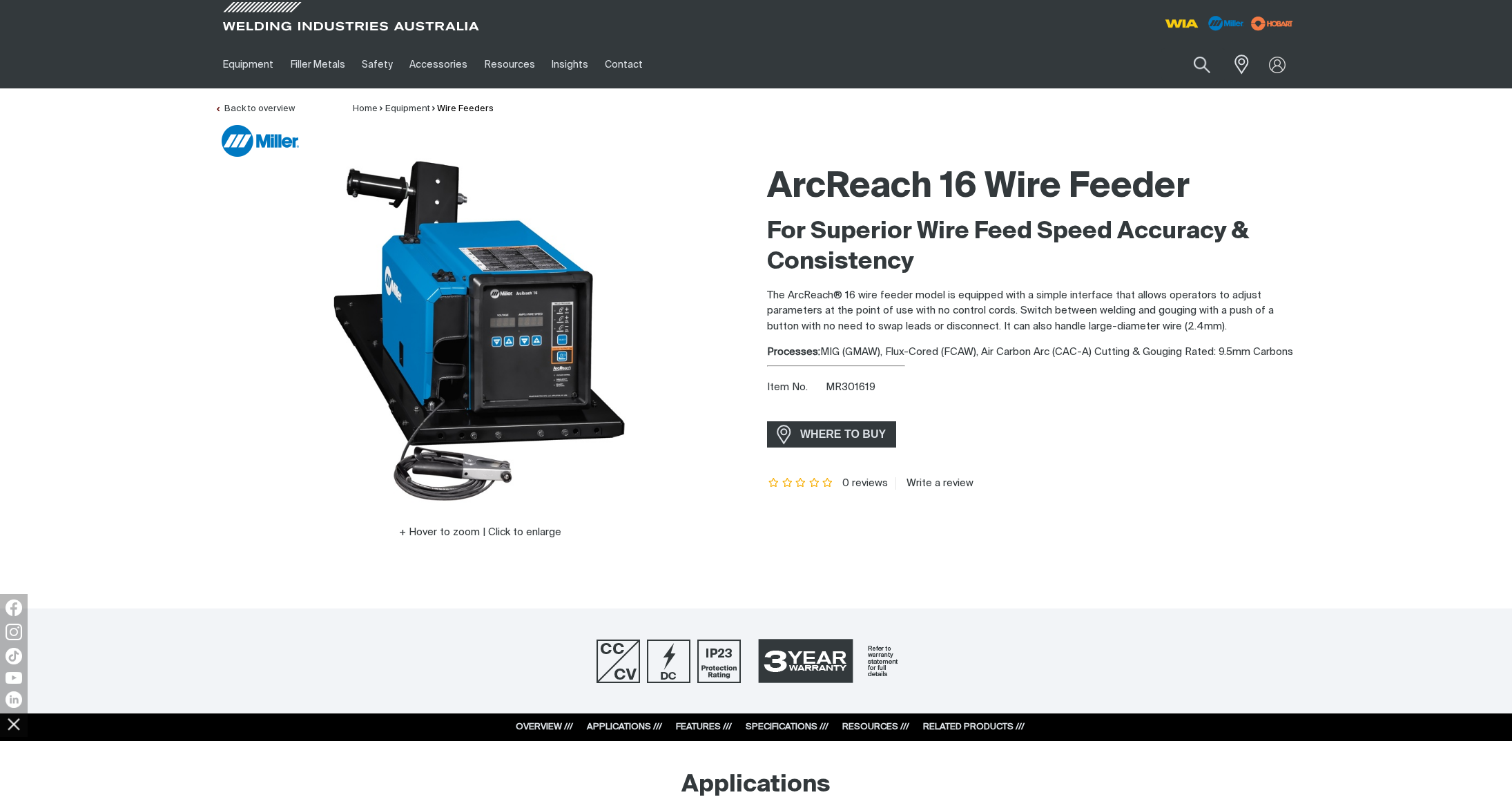
click at [844, 393] on span "MR301619" at bounding box center [851, 386] width 50 height 10
copy div "MR301619"
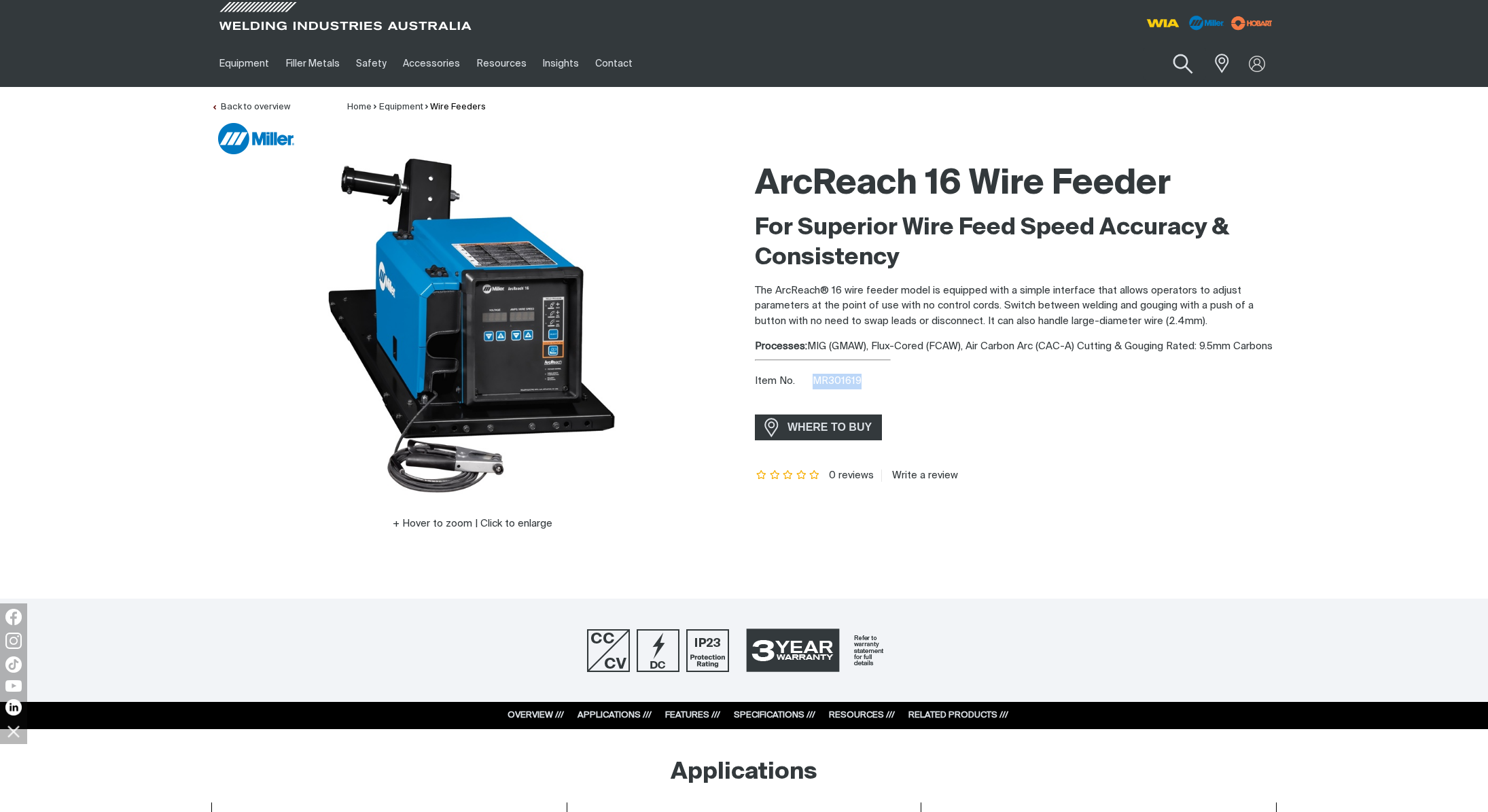
click at [1182, 64] on button "Search products" at bounding box center [1183, 64] width 55 height 39
click at [1026, 64] on input "Search" at bounding box center [1101, 63] width 209 height 30
type input "fieldpro"
click at [1071, 96] on span "FieldPro Smart Feeder ArcReach - MR301177" at bounding box center [1116, 95] width 156 height 23
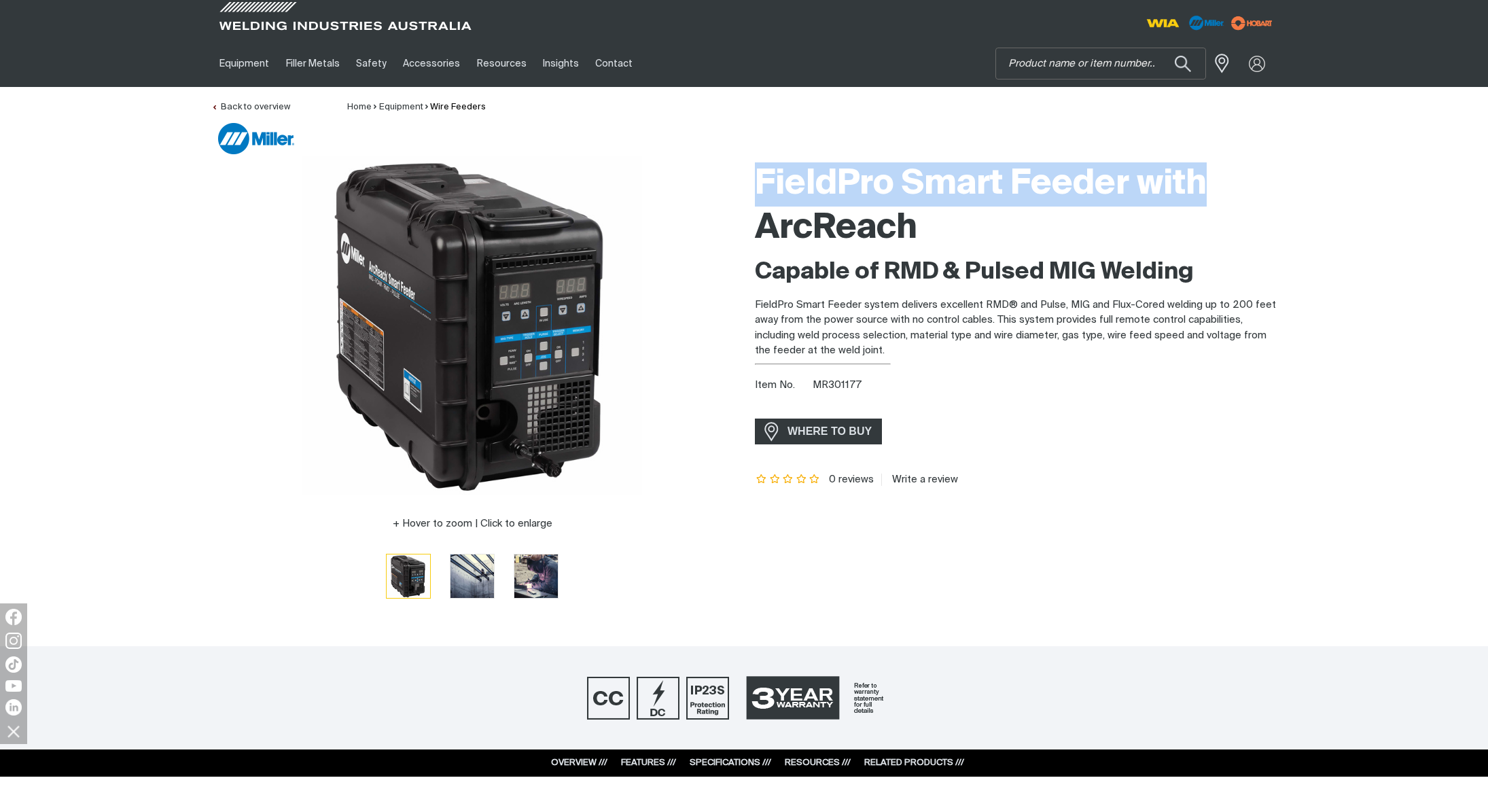
drag, startPoint x: 759, startPoint y: 178, endPoint x: 1201, endPoint y: 178, distance: 442.0
click at [1201, 178] on h1 "FieldPro Smart Feeder with ArcReach" at bounding box center [1016, 206] width 522 height 88
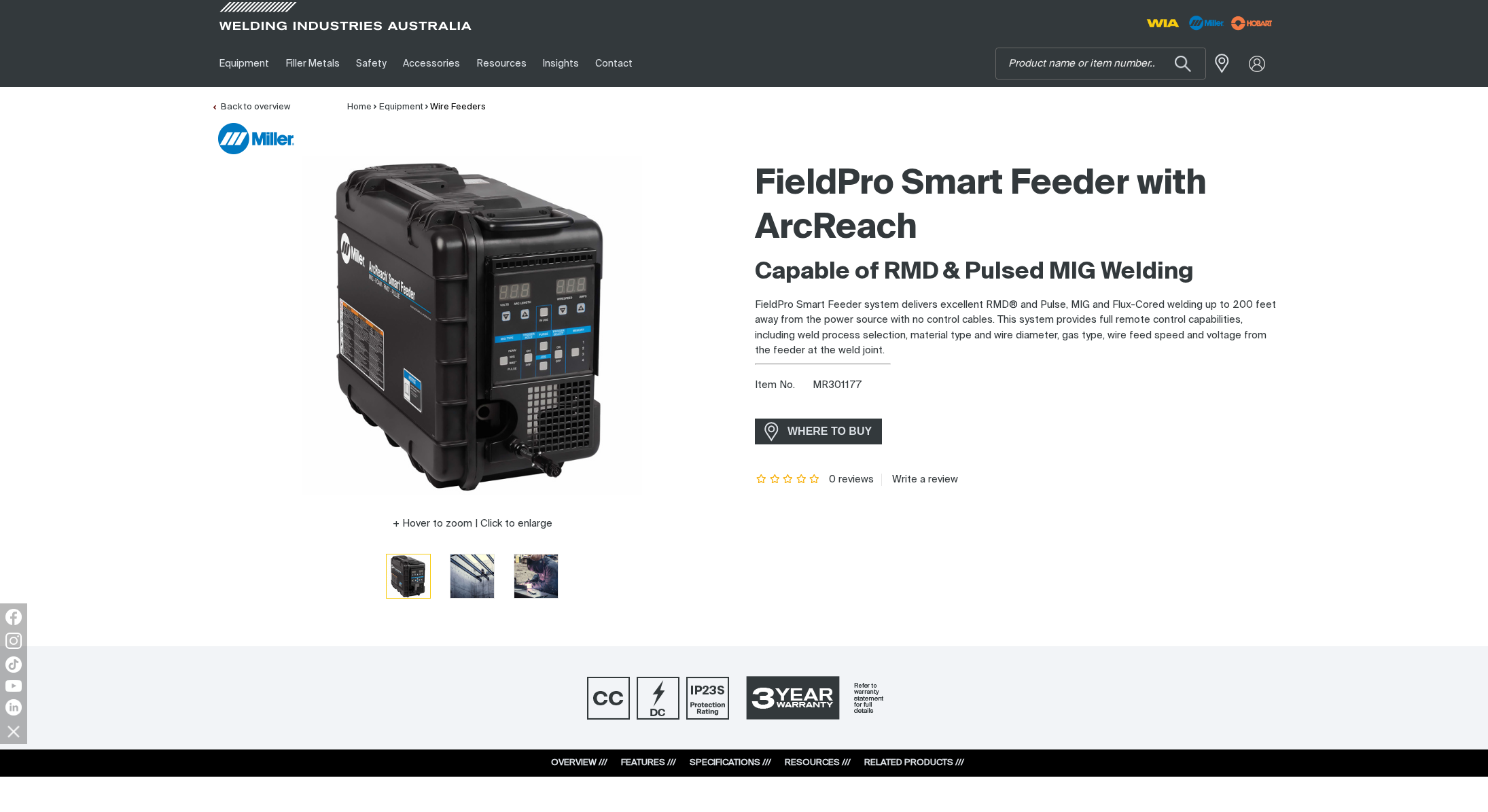
click at [827, 385] on span "MR301177" at bounding box center [837, 385] width 49 height 10
copy div "MR301177"
click at [1074, 63] on input "Search" at bounding box center [1101, 63] width 209 height 30
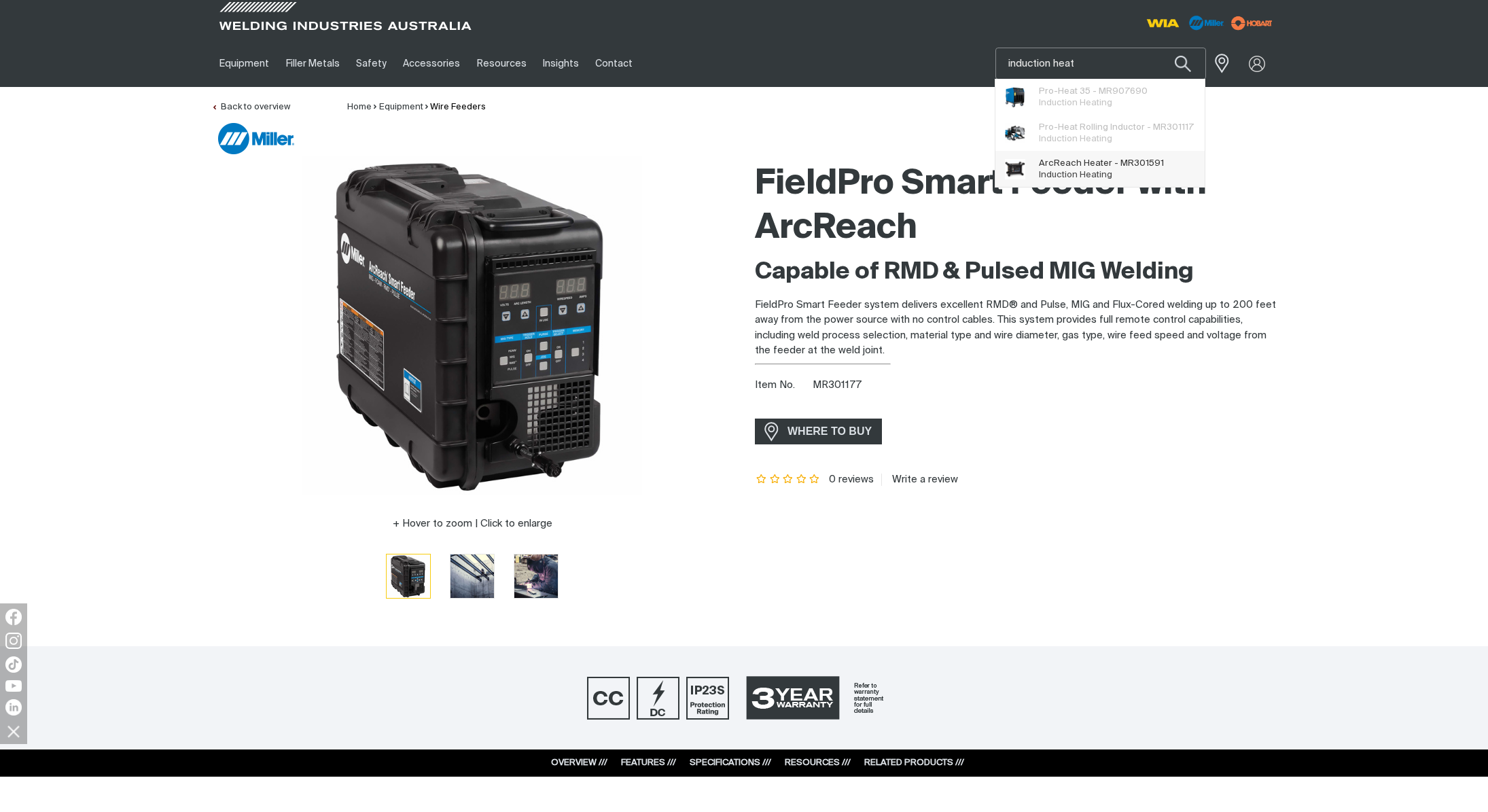
type input "induction heat"
click at [1100, 173] on span "Induction Heating" at bounding box center [1075, 174] width 74 height 9
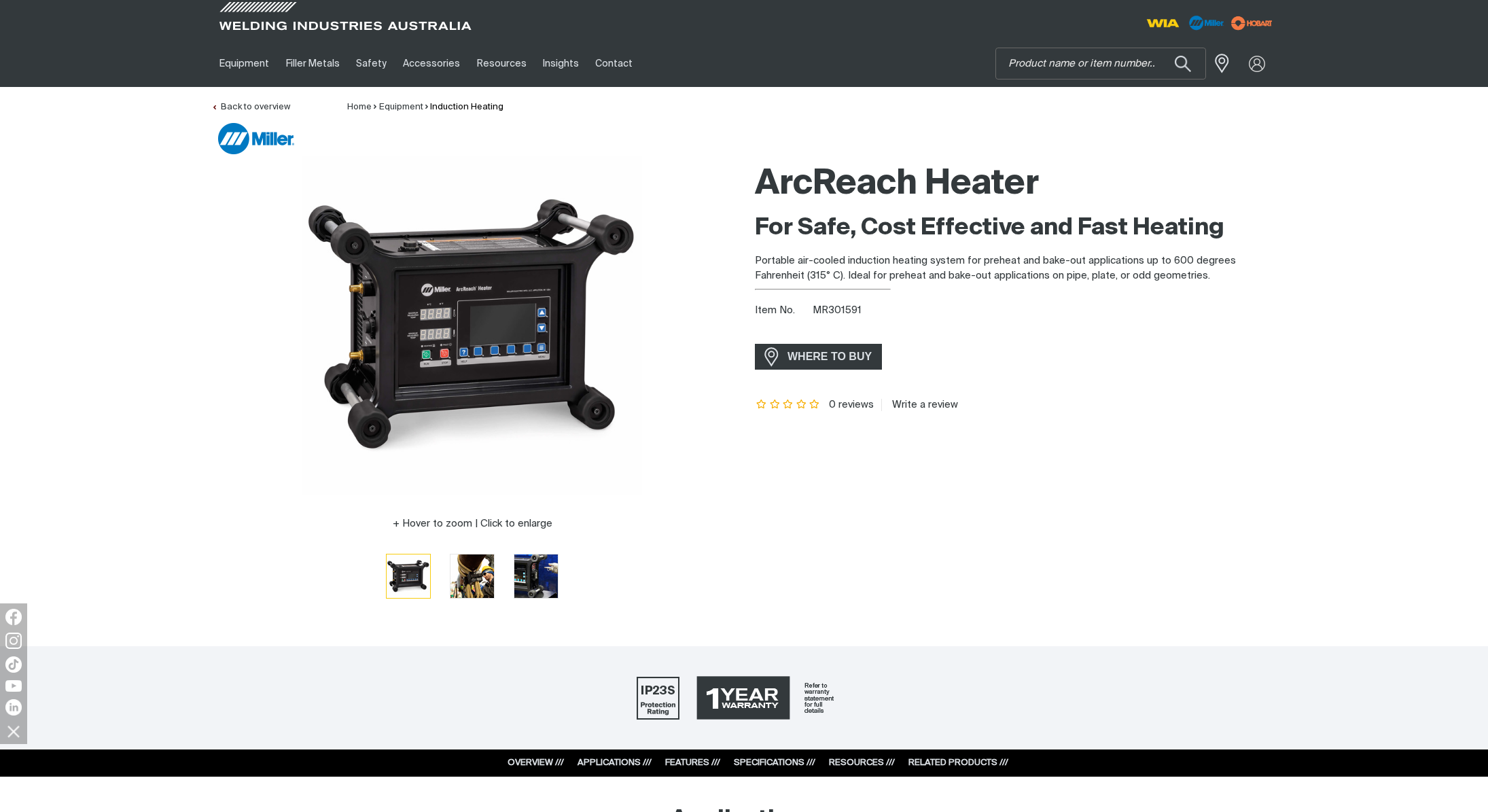
click at [840, 309] on span "MR301591" at bounding box center [837, 309] width 49 height 10
copy div "MR301591"
click at [1077, 67] on input "Search" at bounding box center [1101, 63] width 209 height 30
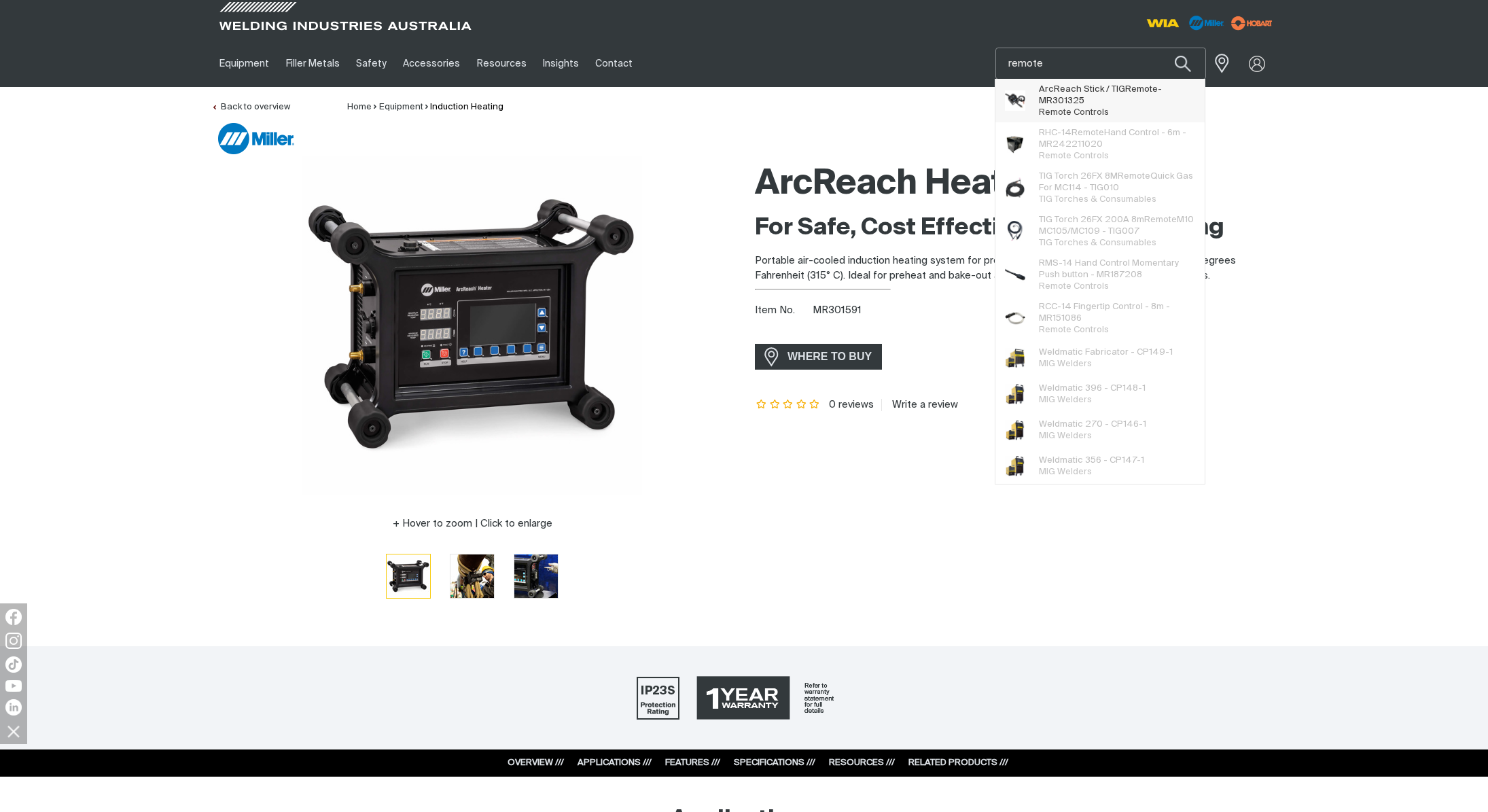
type input "remote"
click at [1114, 93] on span "ArcReach Stick / TIG Remote - MR301325" at bounding box center [1116, 95] width 156 height 23
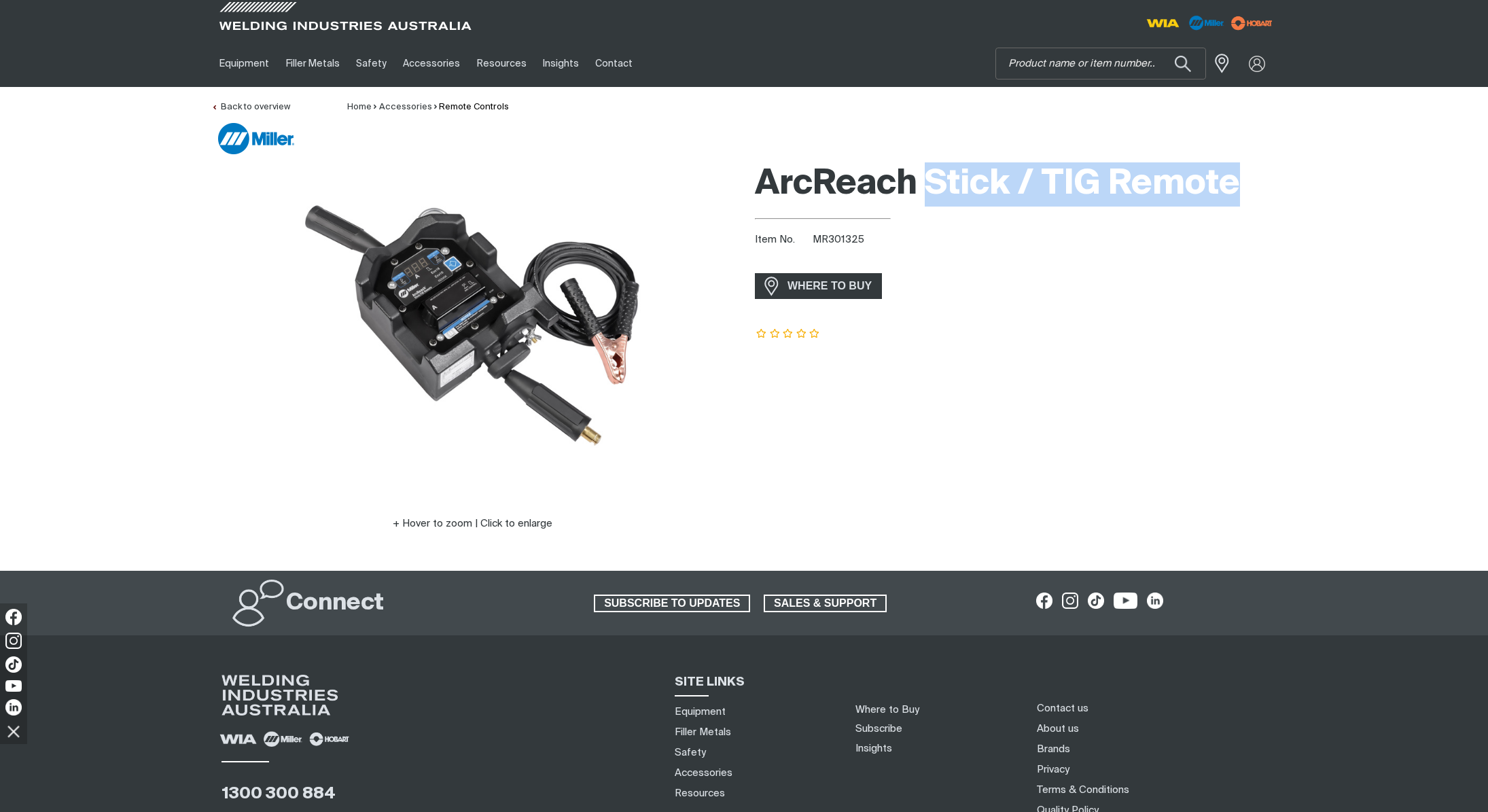
drag, startPoint x: 932, startPoint y: 179, endPoint x: 1241, endPoint y: 179, distance: 309.0
click at [1241, 179] on h1 "ArcReach Stick / TIG Remote" at bounding box center [1016, 184] width 522 height 44
copy h1 "Stick / TIG Remote"
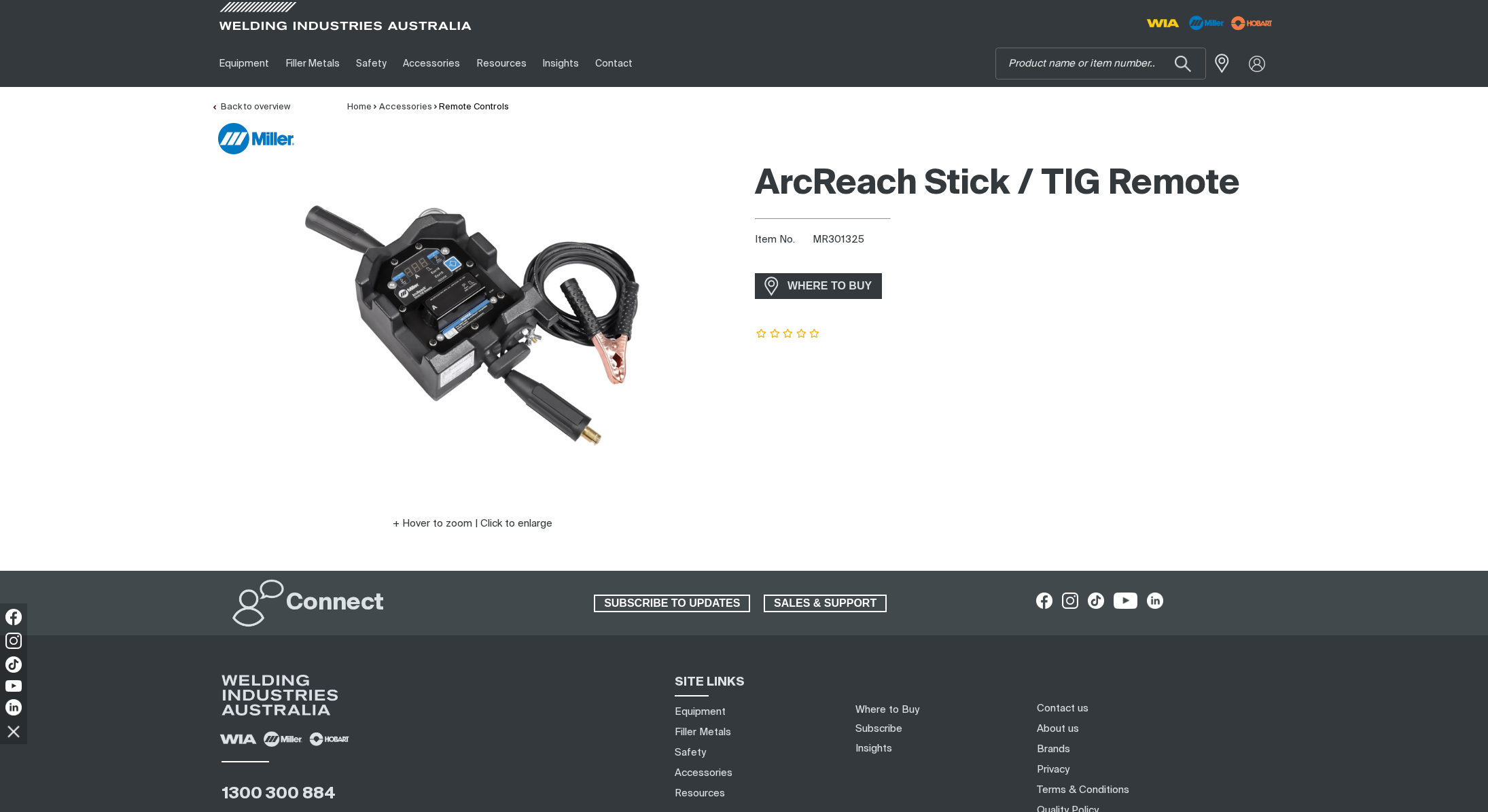
click at [840, 235] on span "MR301325" at bounding box center [839, 239] width 52 height 10
copy div "MR301325"
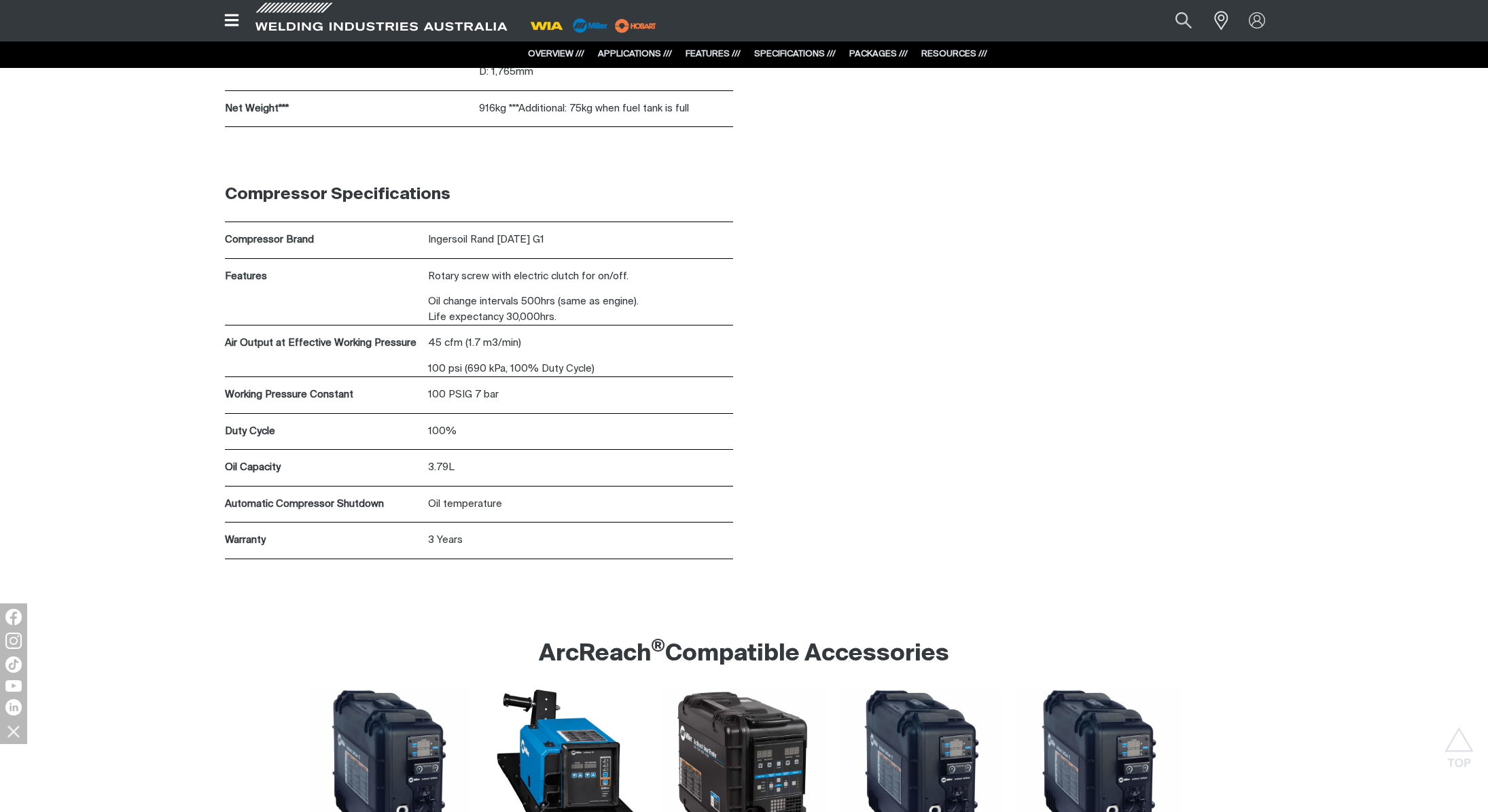
scroll to position [6972, 0]
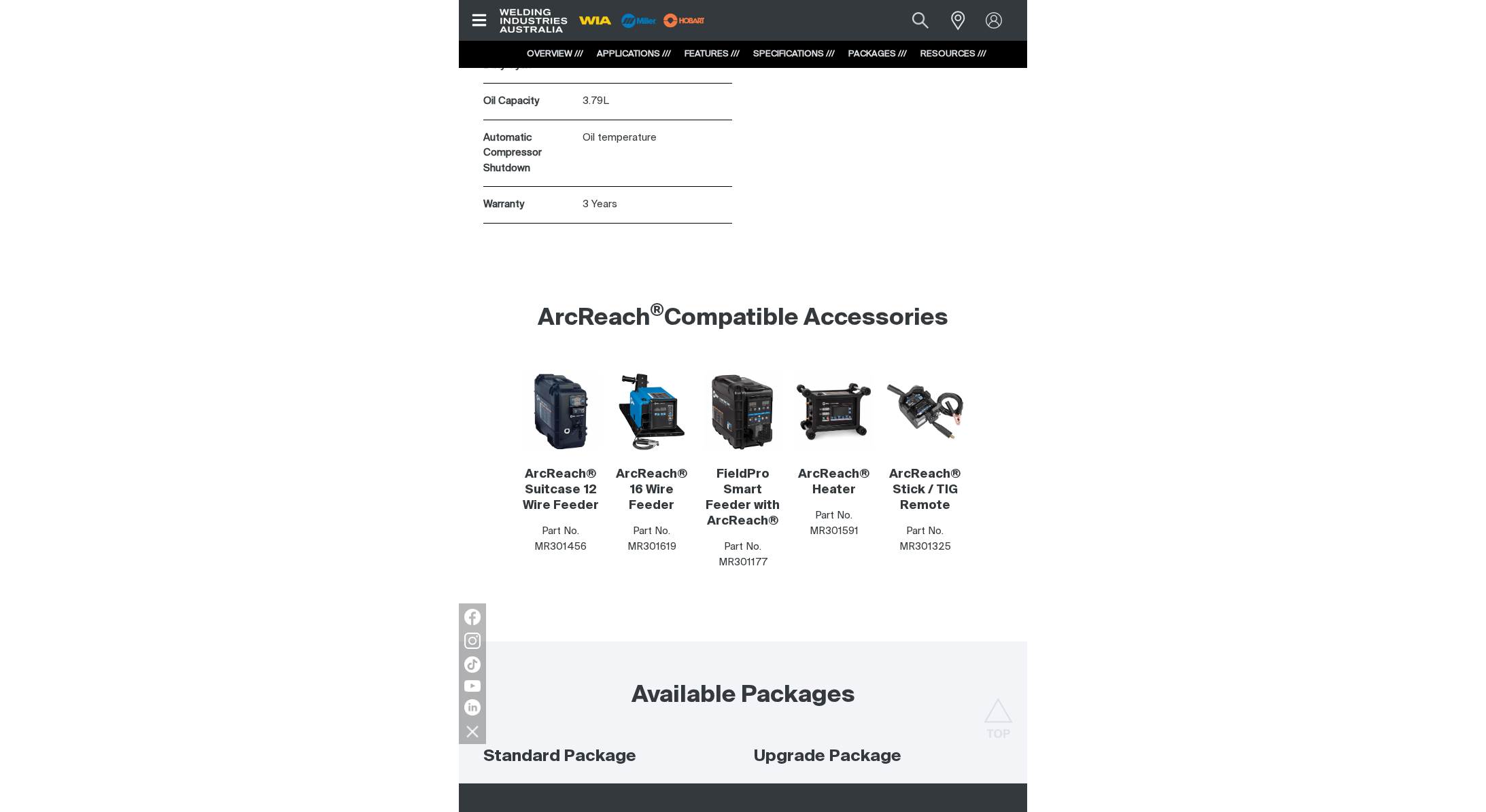
scroll to position [5894, 0]
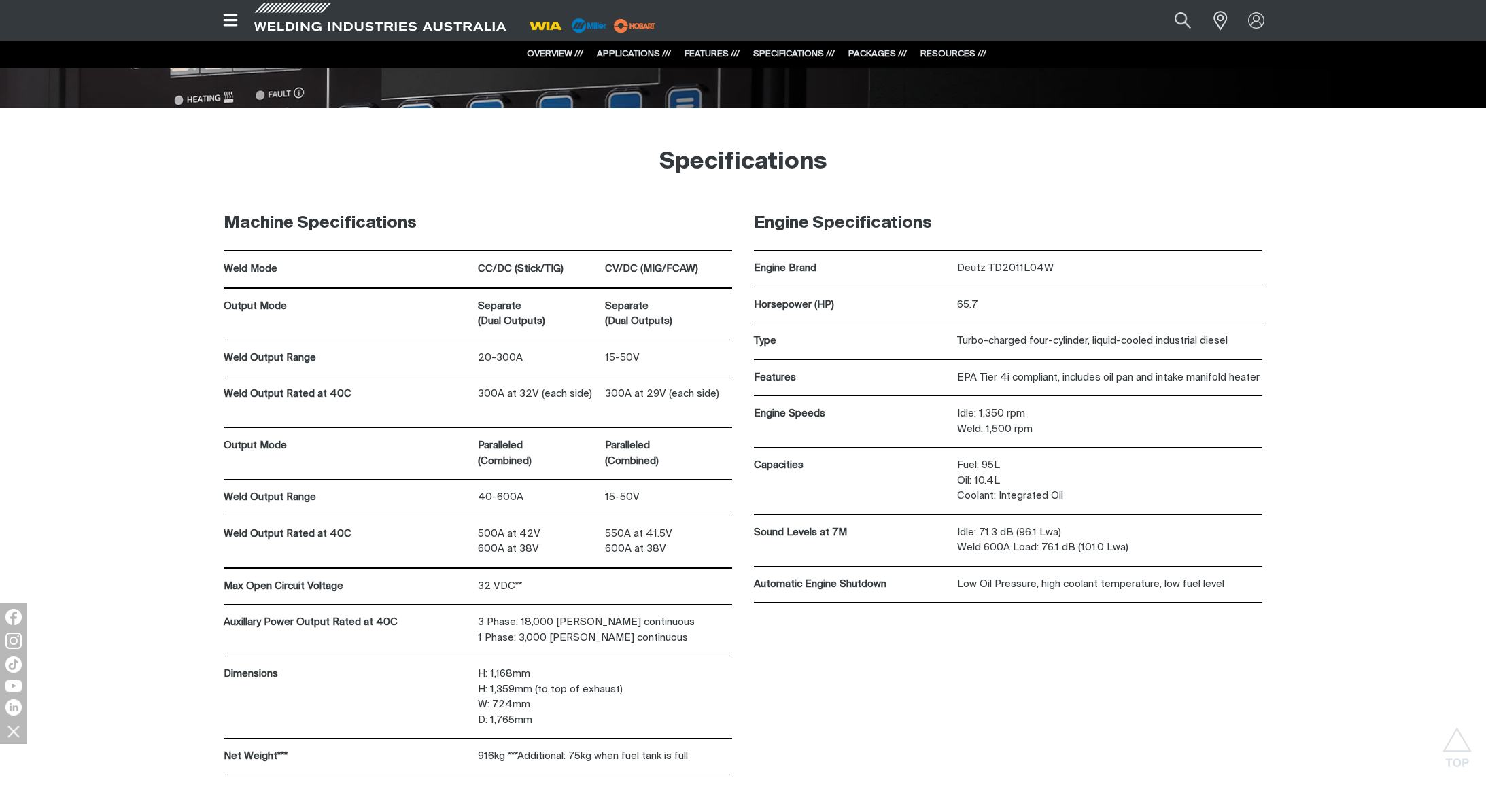
click at [59, 295] on div "Machine Specifications Weld Mode CC/DC (Stick/TIG) CV/DC (MIG/FCAW) Output Mode…" at bounding box center [743, 506] width 1486 height 620
click at [34, 170] on div "Specifications" at bounding box center [743, 163] width 1486 height 68
